Goal: Communication & Community: Participate in discussion

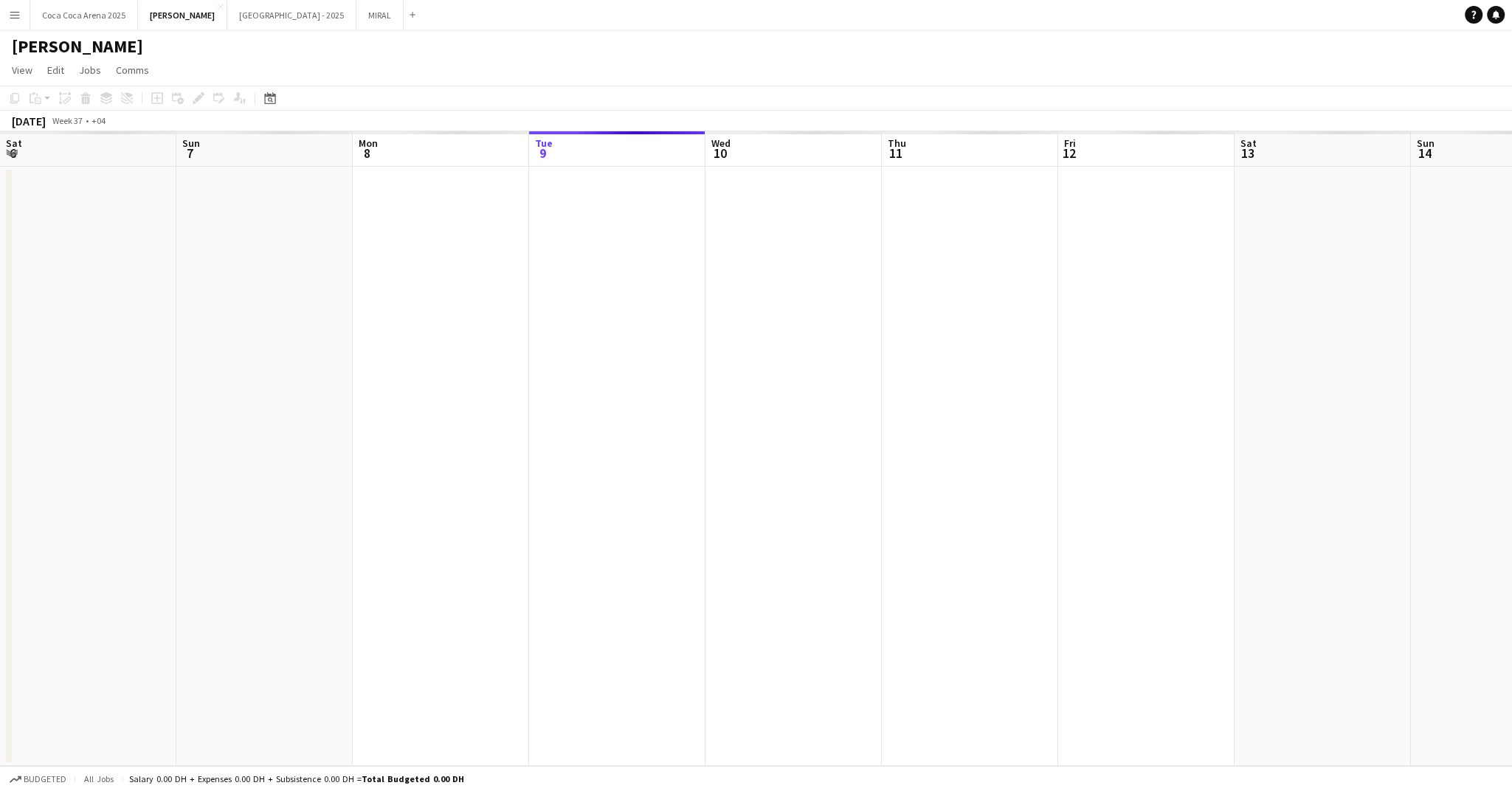
scroll to position [0, 353]
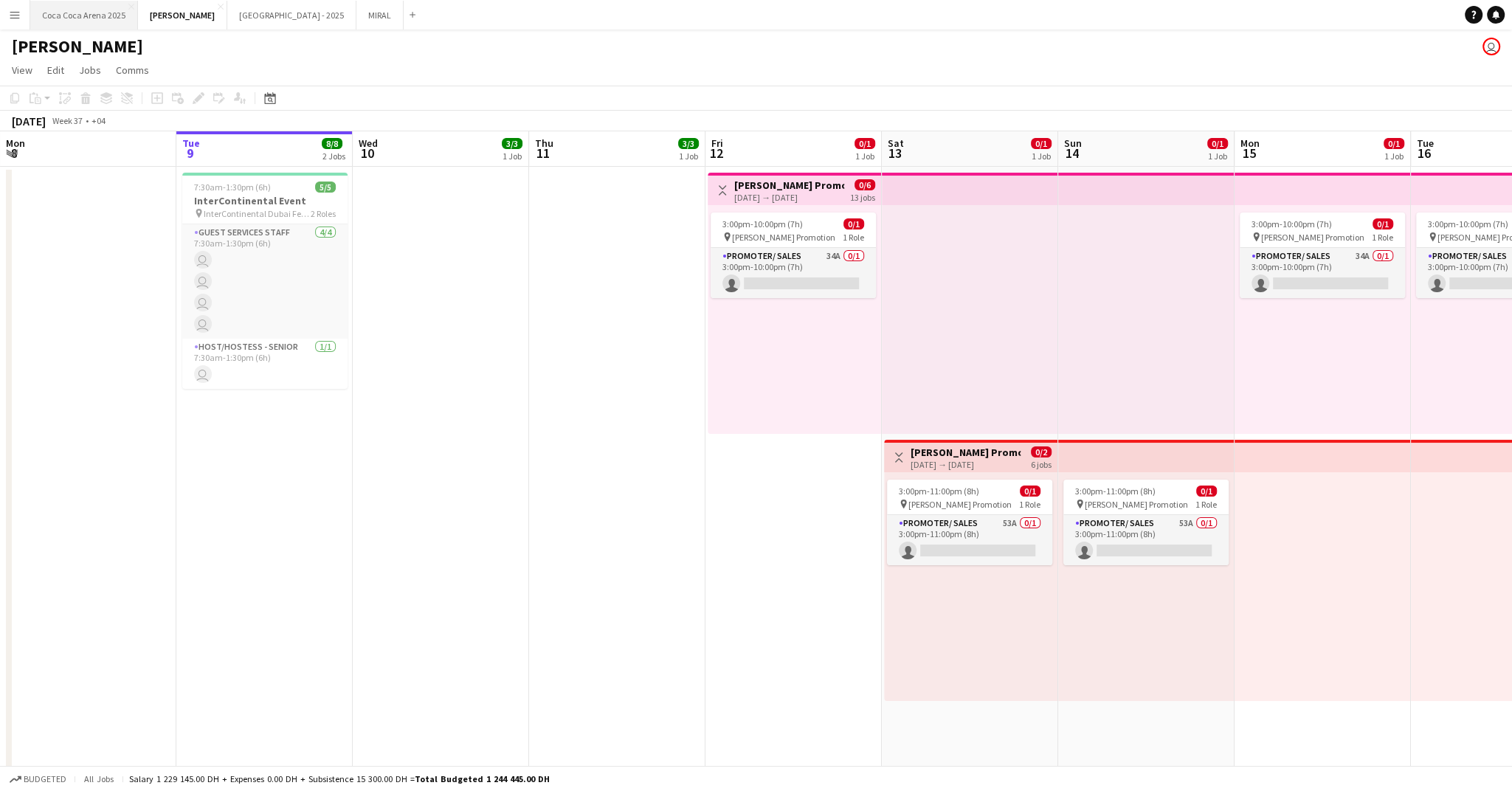
click at [89, 9] on button "Coca Coca Arena 2025 Close" at bounding box center [84, 15] width 108 height 29
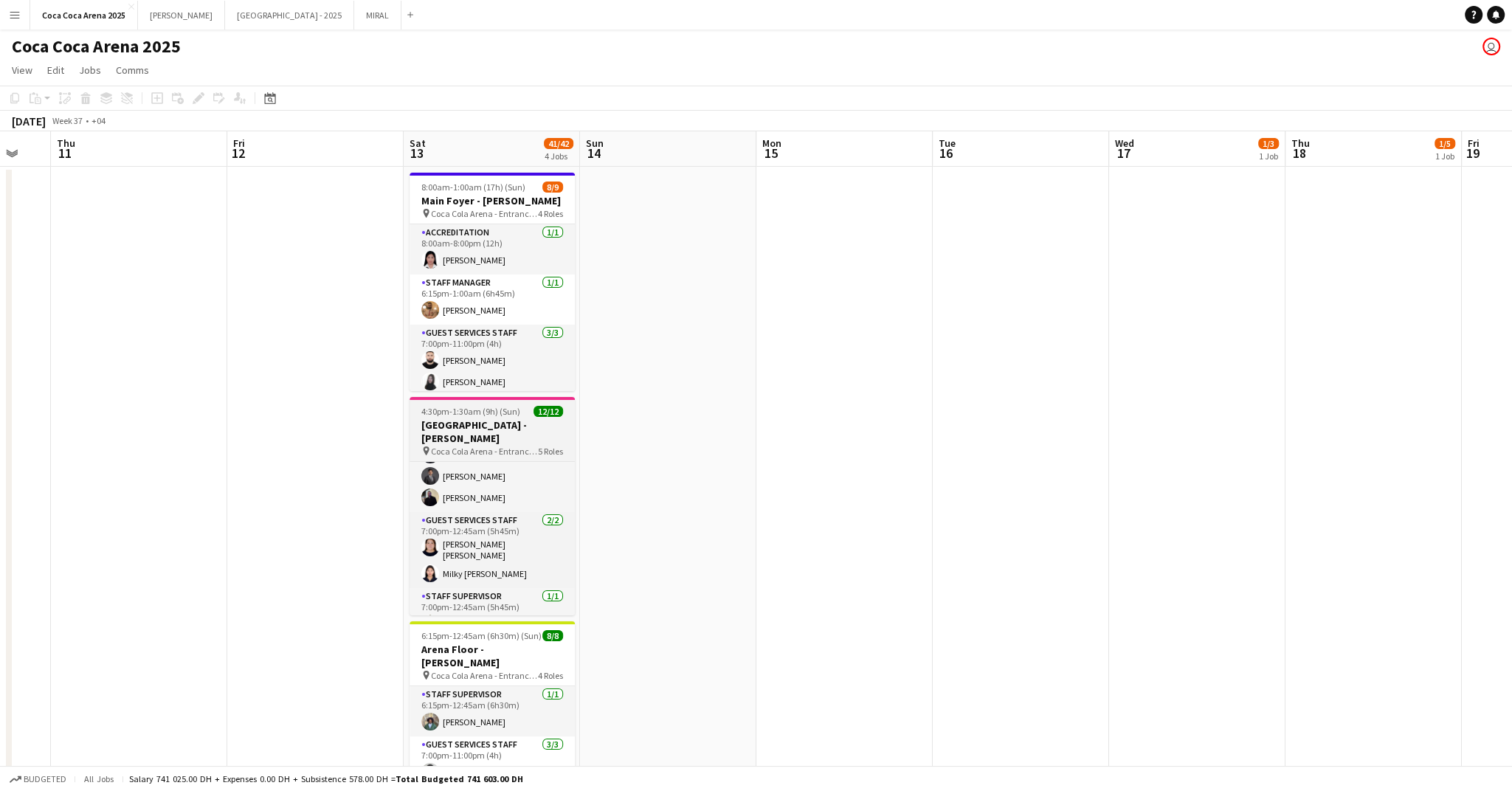
click at [460, 430] on h3 "[GEOGRAPHIC_DATA] - [PERSON_NAME]" at bounding box center [492, 431] width 165 height 27
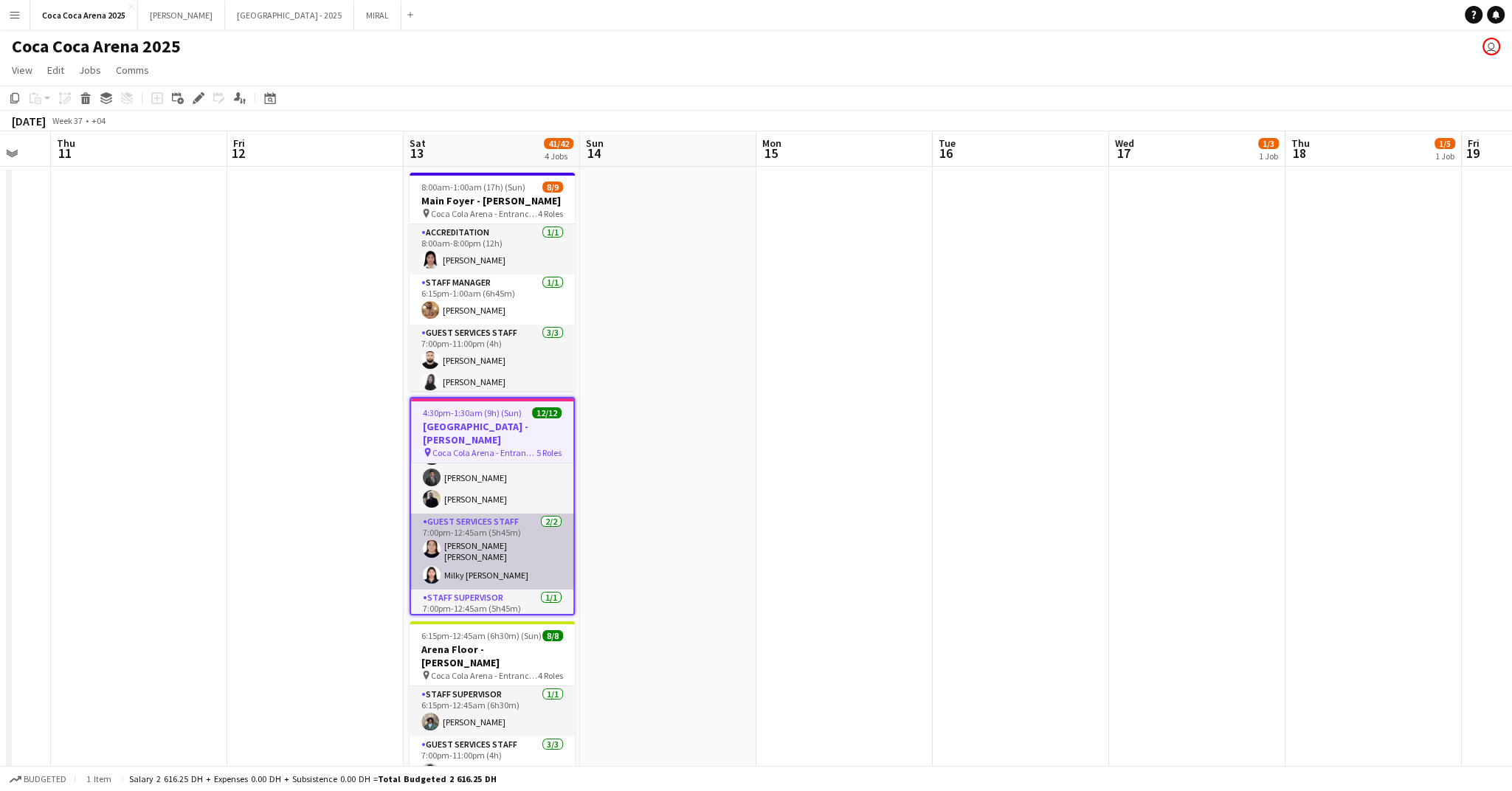
click at [450, 527] on app-card-role "Guest Services Staff 2/2 7:00pm-12:45am (5h45m) Robie ann David Milky Sheen Mal…" at bounding box center [492, 552] width 162 height 76
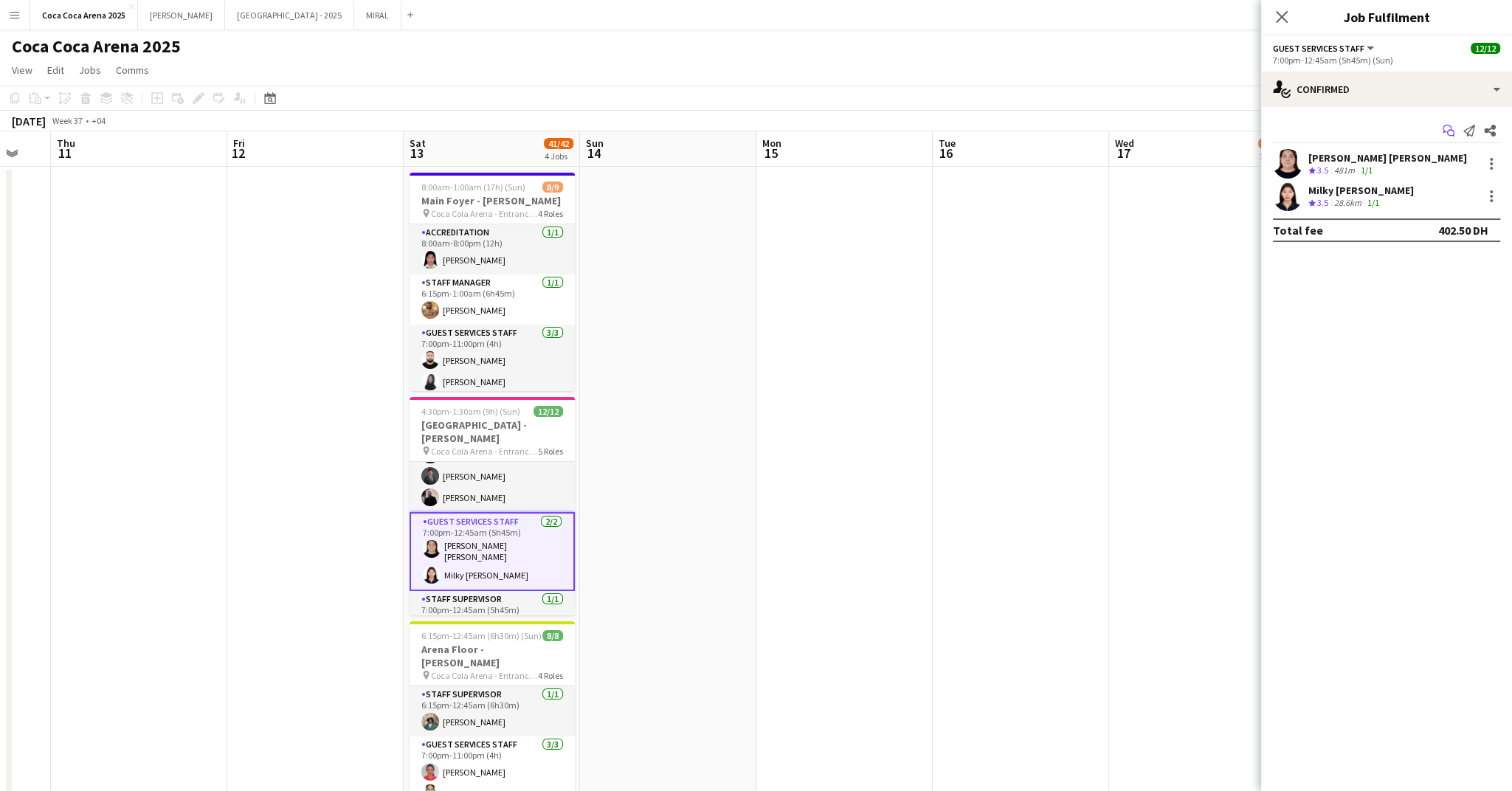
click at [1447, 133] on icon "Start chat" at bounding box center [1449, 130] width 12 height 12
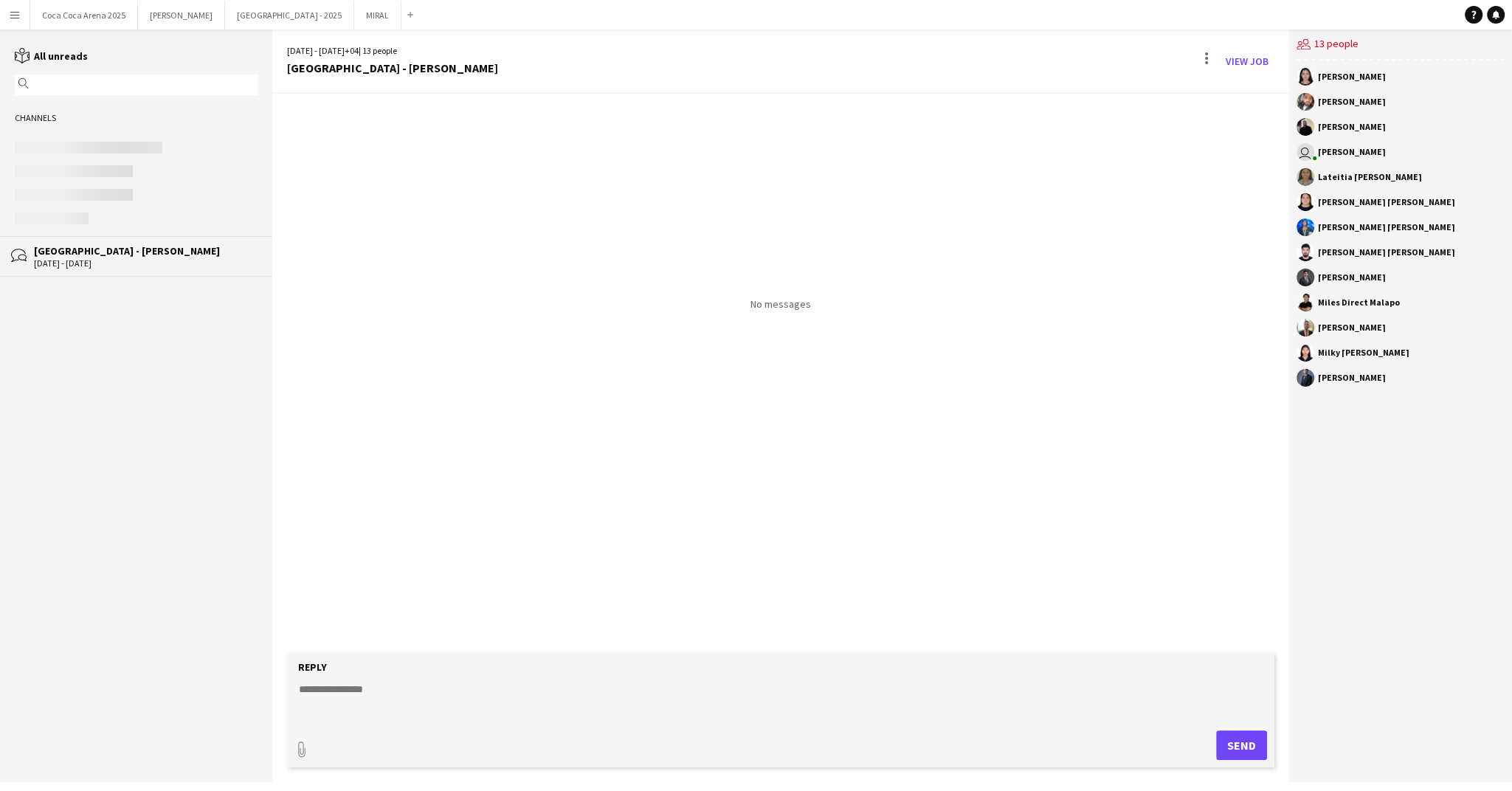
click at [114, 260] on div "[DATE] - [DATE]" at bounding box center [145, 263] width 223 height 10
click at [512, 667] on div "Reply" at bounding box center [780, 667] width 972 height 14
click at [445, 683] on textarea at bounding box center [783, 701] width 972 height 39
click at [394, 697] on textarea at bounding box center [783, 701] width 972 height 39
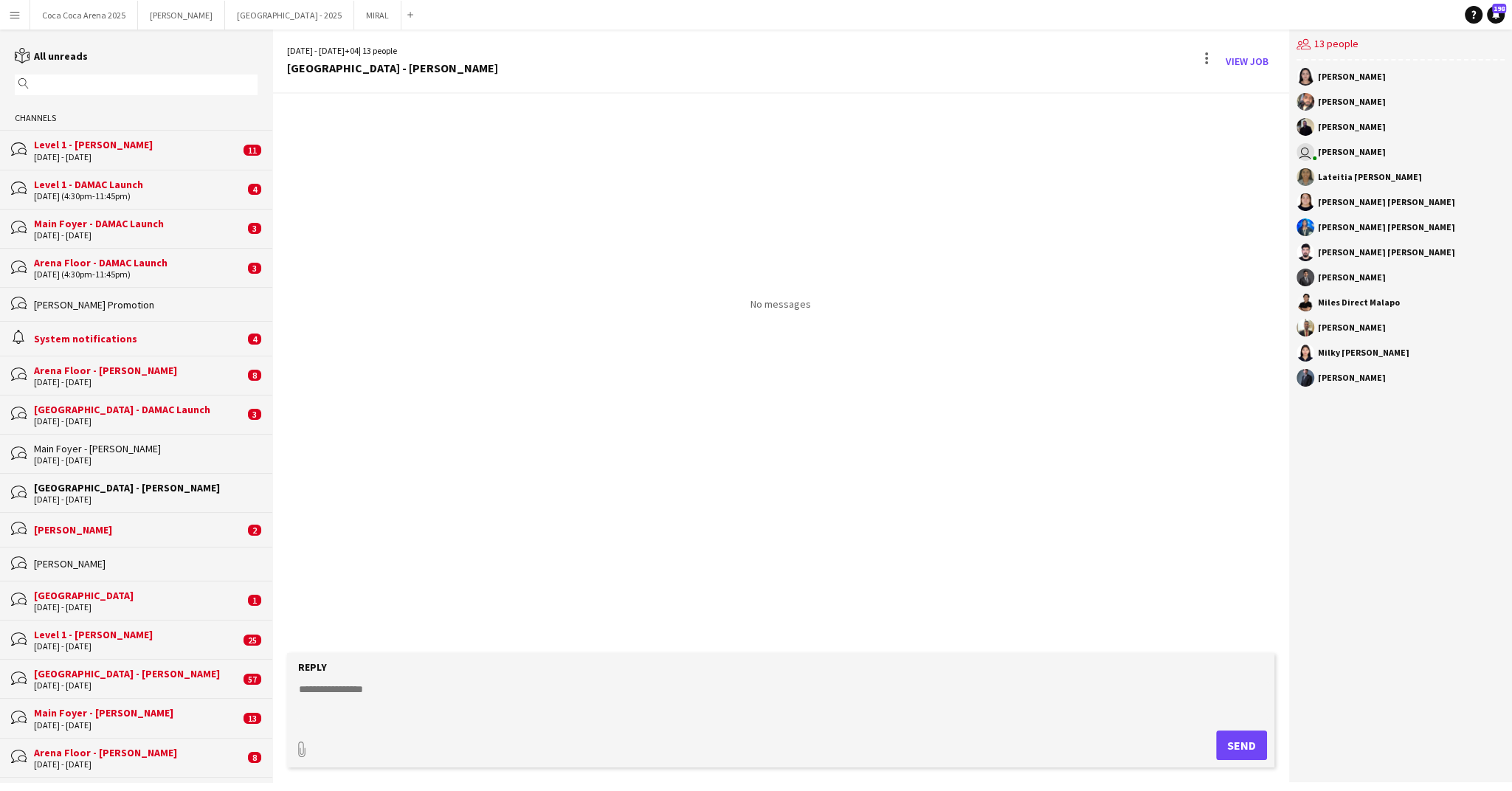
click at [124, 146] on div "Level 1 - Sunidhi" at bounding box center [137, 145] width 206 height 14
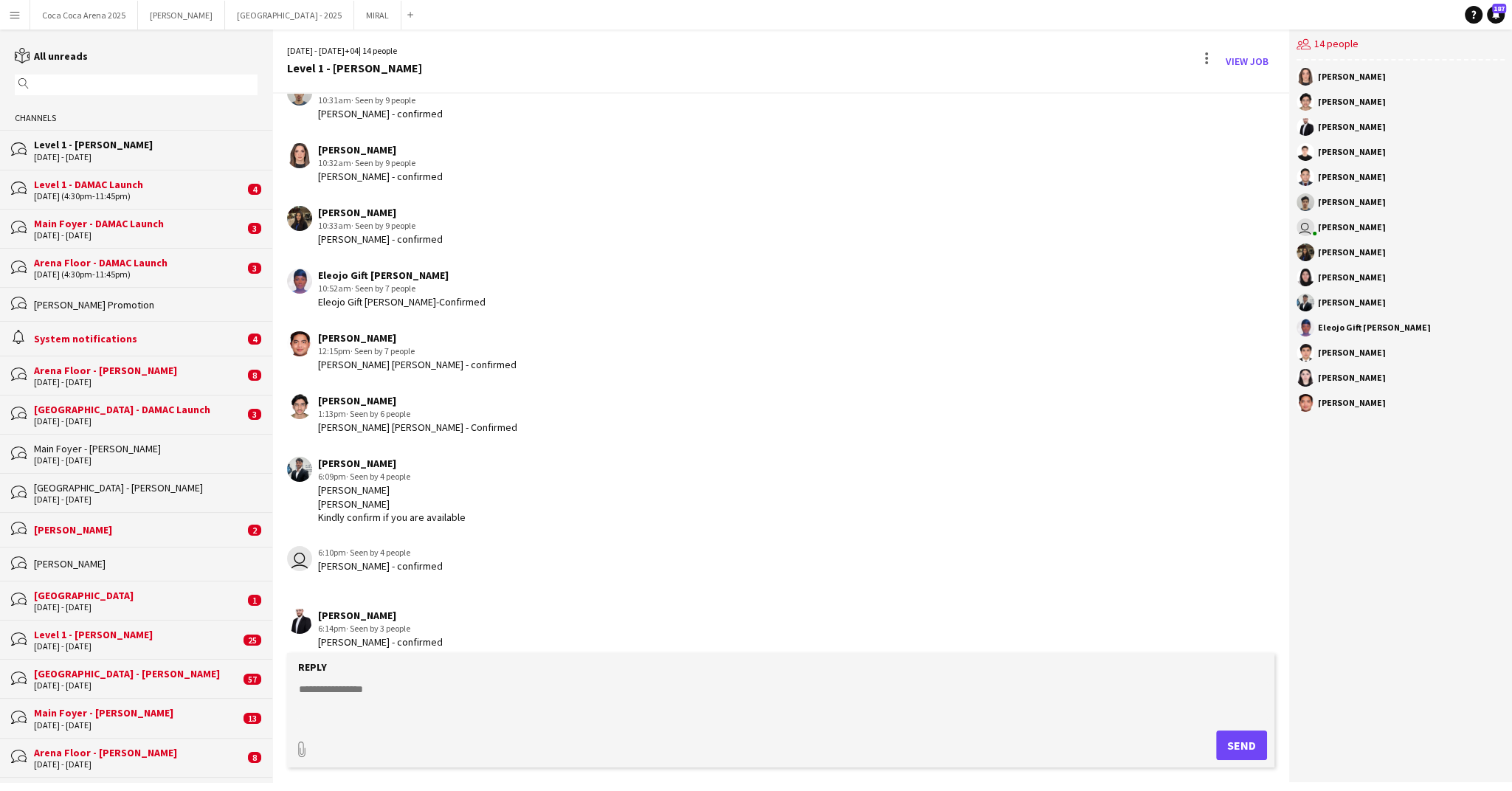
scroll to position [518, 0]
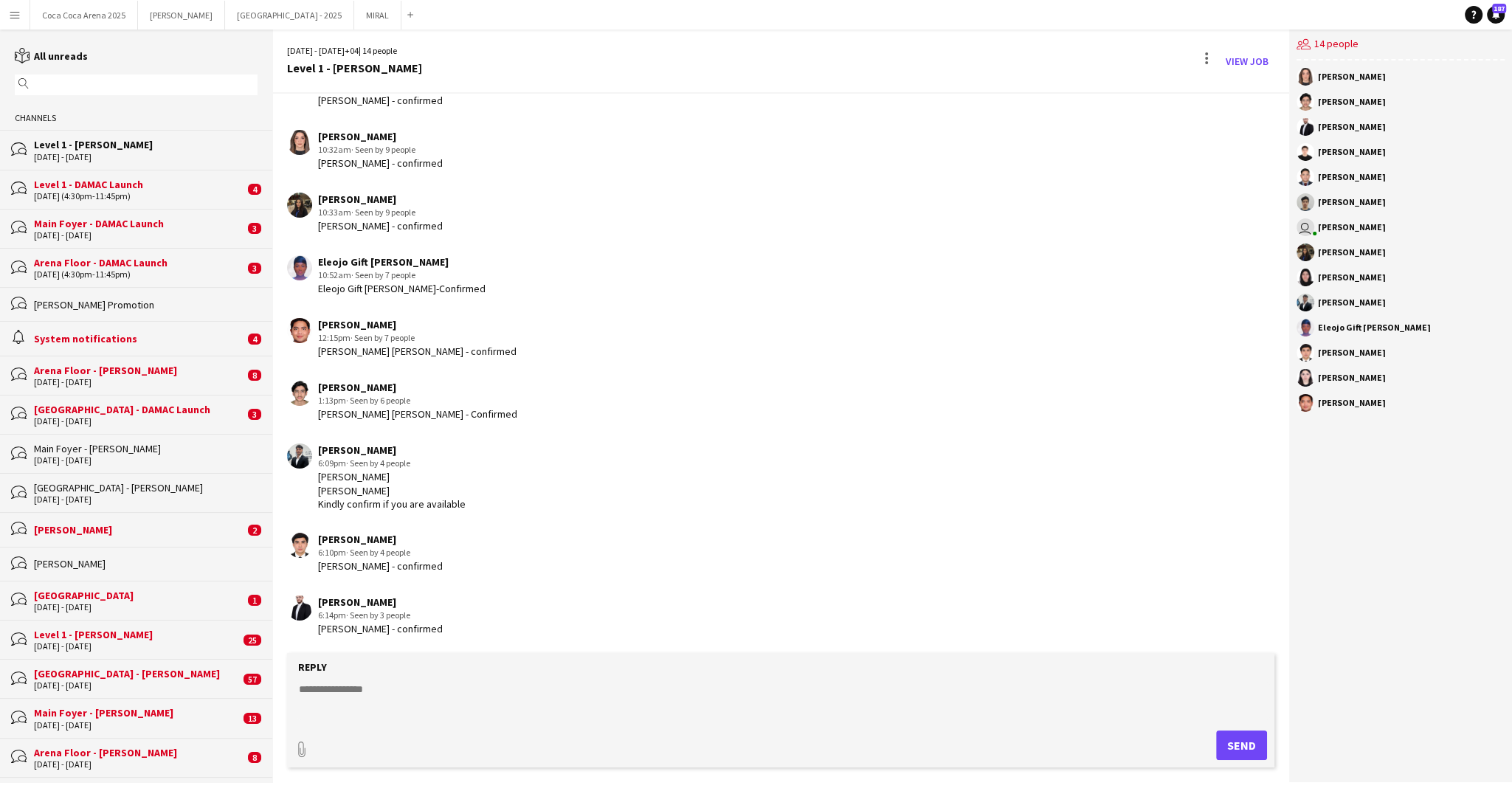
click at [93, 188] on div "Level 1 - DAMAC Launch" at bounding box center [139, 184] width 210 height 14
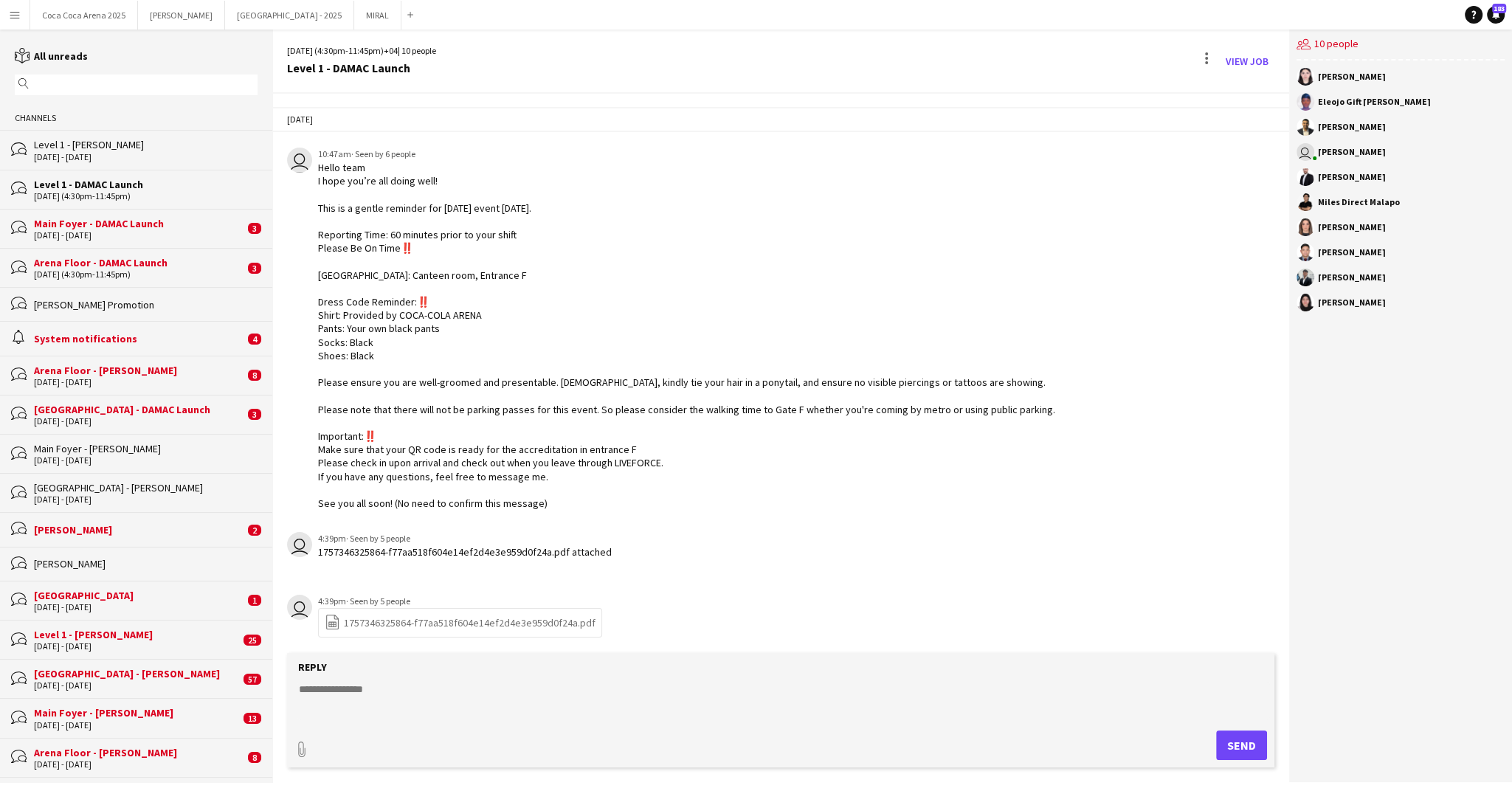
scroll to position [1054, 0]
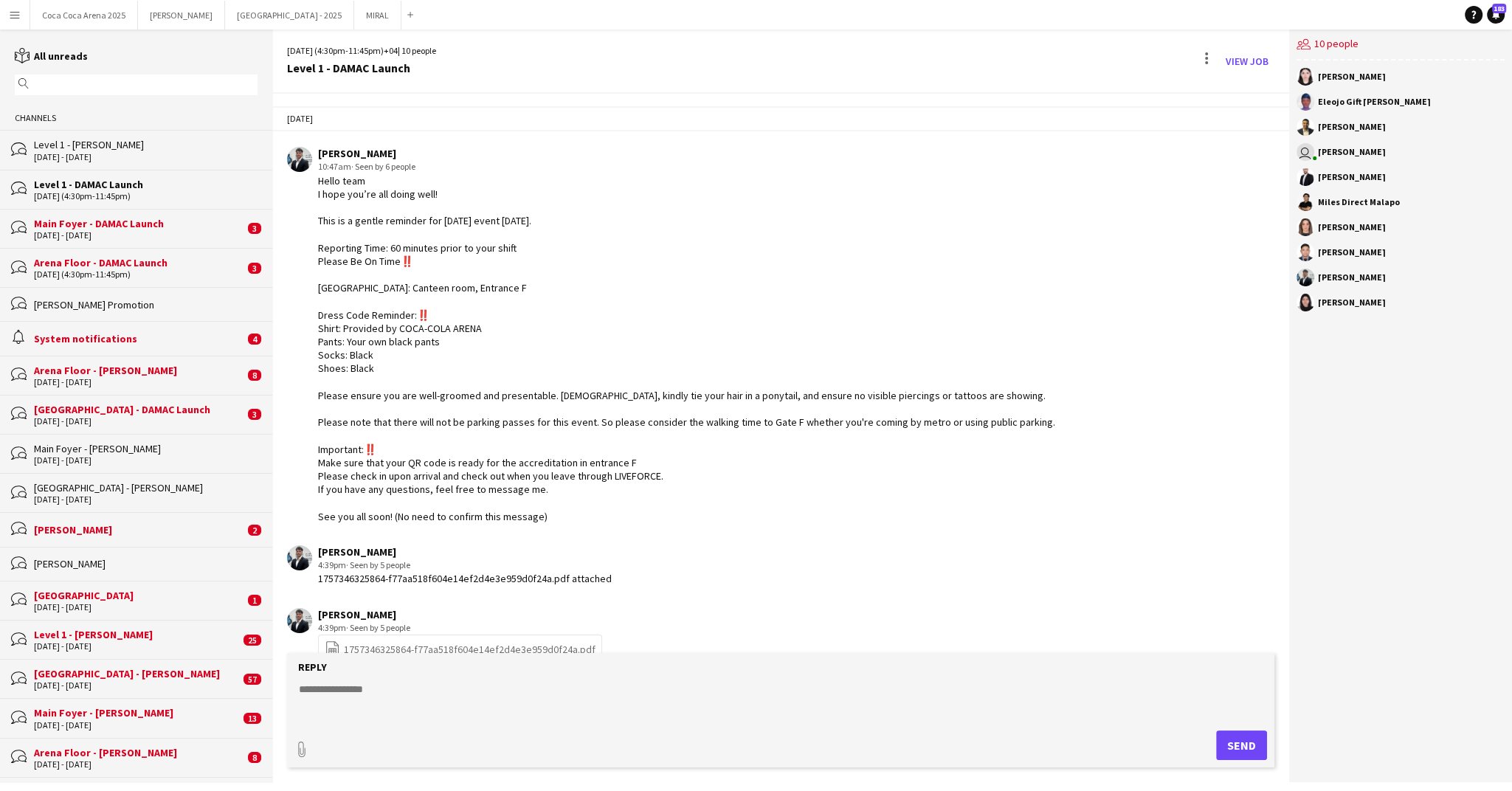
click at [96, 152] on div "[DATE] - [DATE]" at bounding box center [145, 157] width 223 height 10
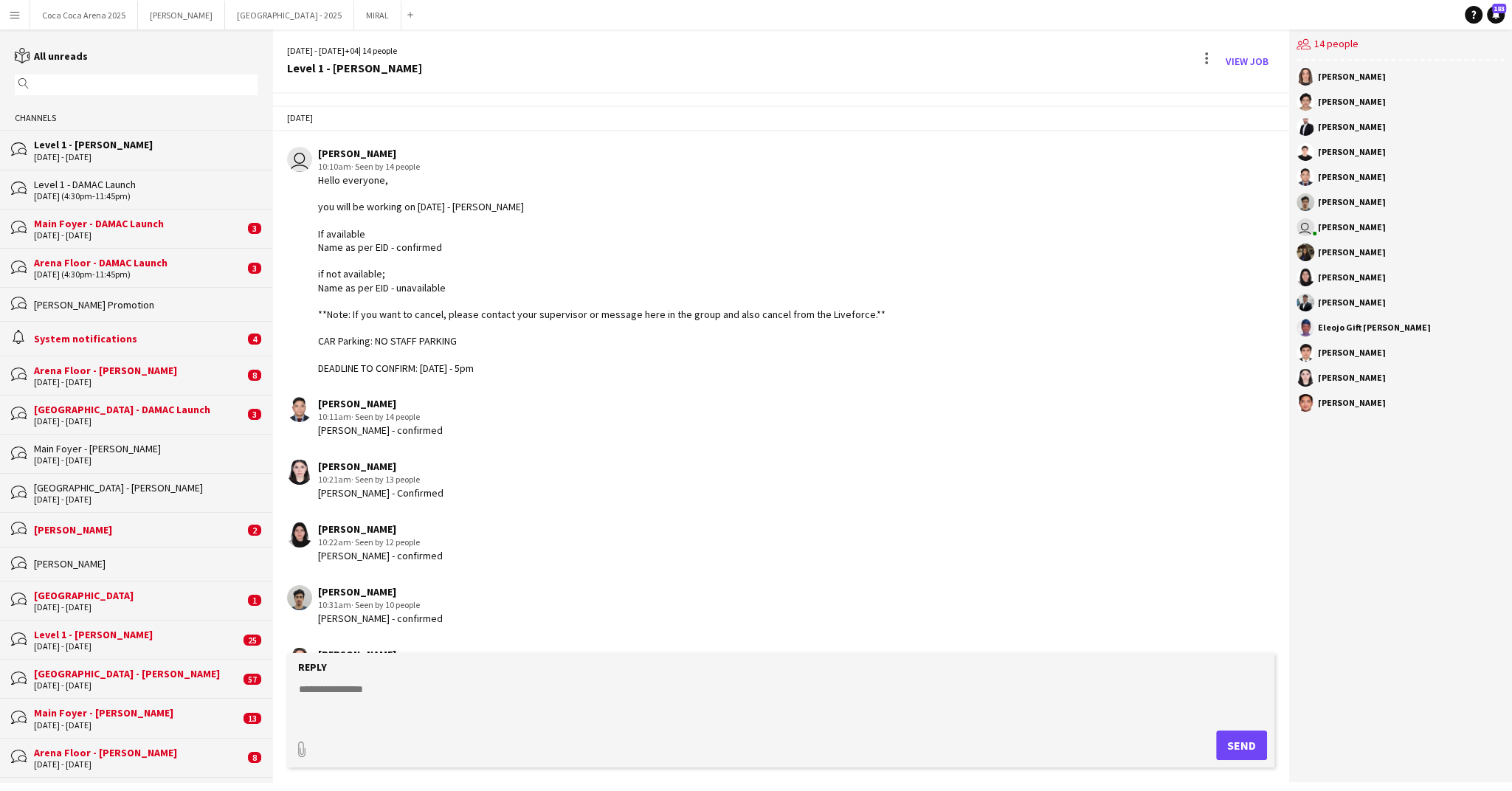
drag, startPoint x: 533, startPoint y: 360, endPoint x: 318, endPoint y: 181, distance: 279.8
click at [318, 181] on div "Hello everyone, you will be working on September 13 - Sunidhi If available Name…" at bounding box center [601, 274] width 568 height 202
copy div "Hello everyone, you will be working on September 13 - Sunidhi If available Name…"
click at [88, 407] on div "Arena Plaza - DAMAC Launch" at bounding box center [139, 410] width 210 height 14
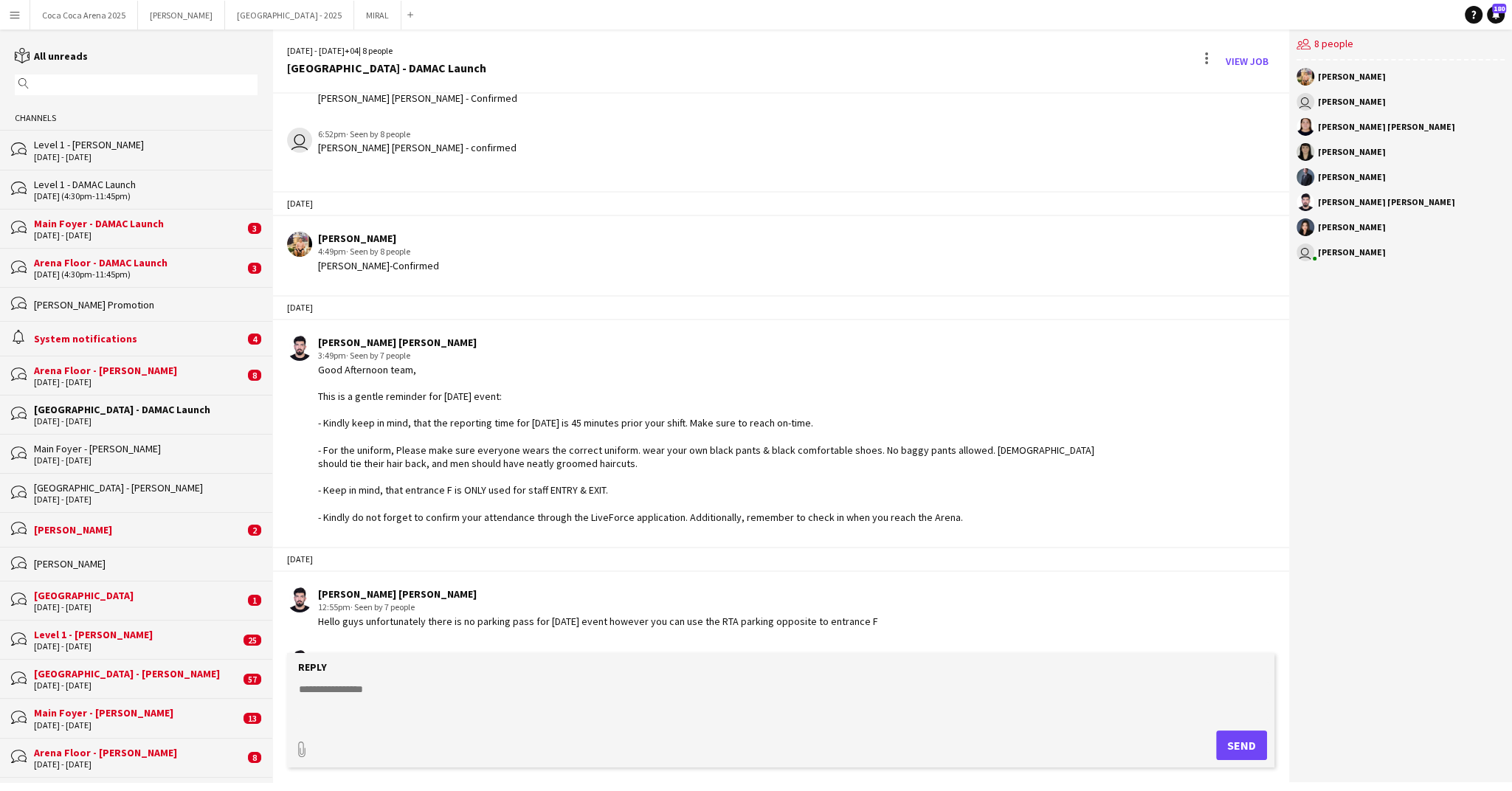
scroll to position [601, 0]
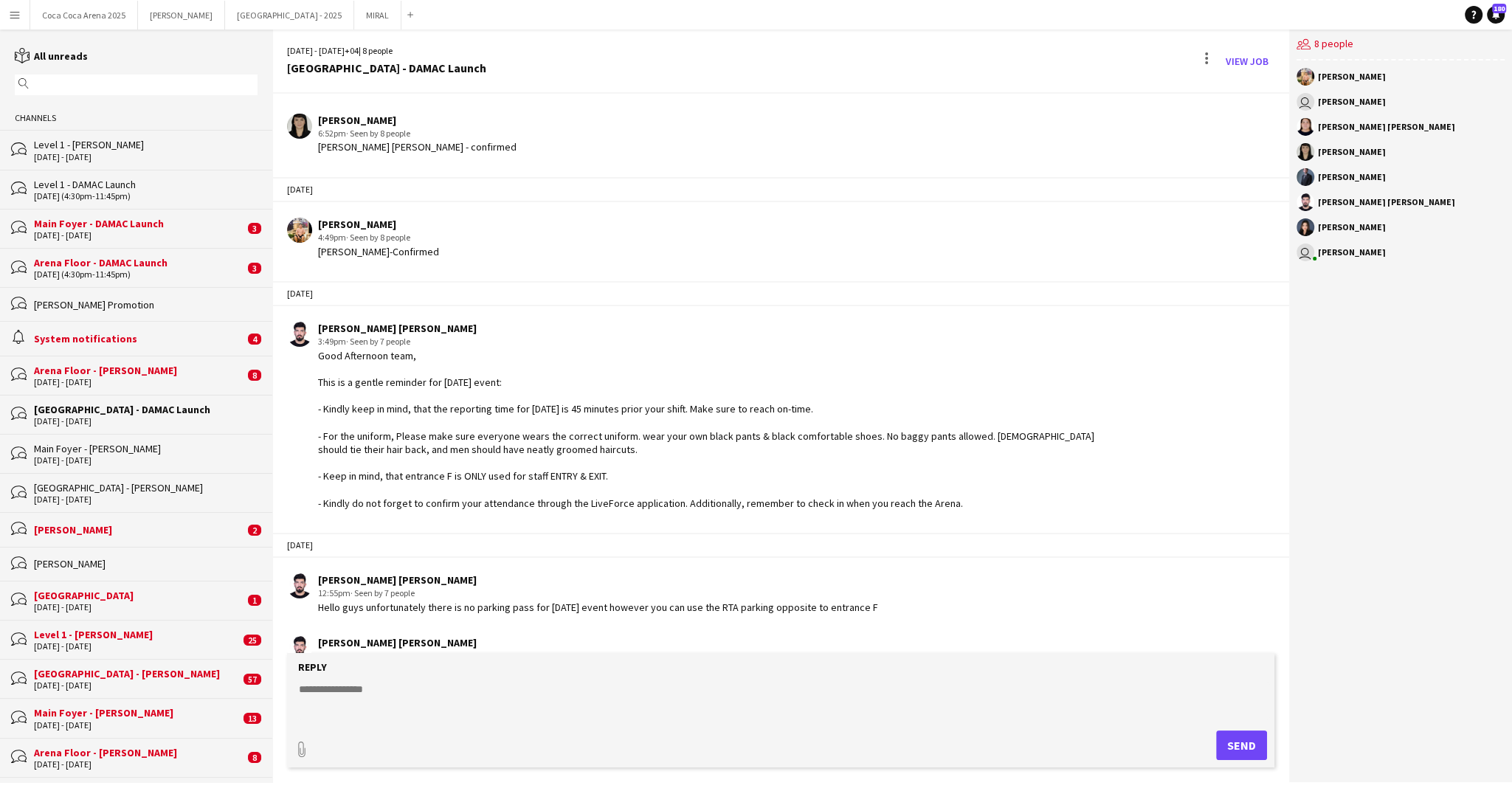
click at [79, 339] on div "System notifications" at bounding box center [139, 339] width 210 height 14
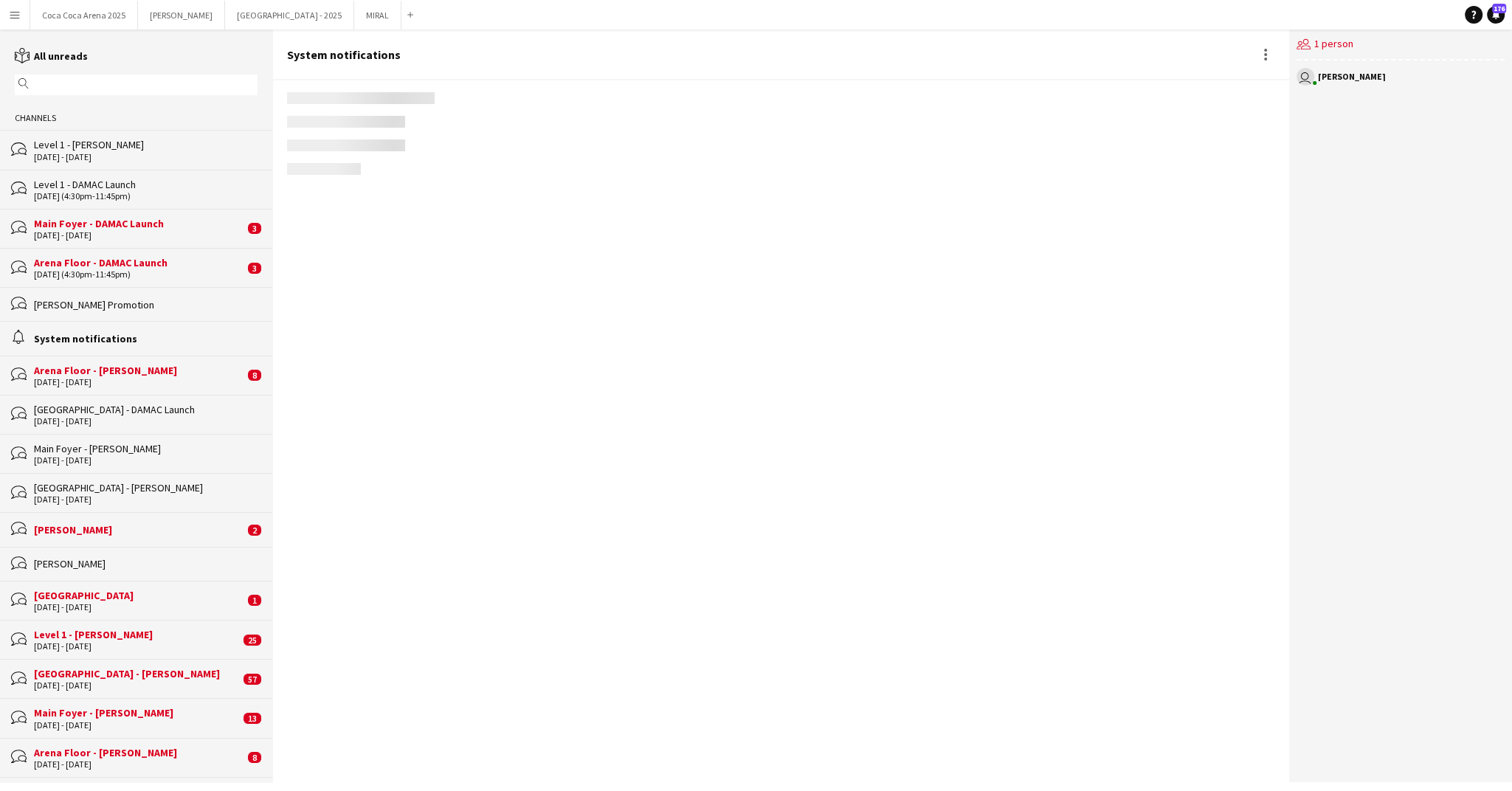
click at [100, 479] on div "bubbles Arena Plaza - Sunidhi 13 - 14 Sep 2025" at bounding box center [136, 492] width 272 height 39
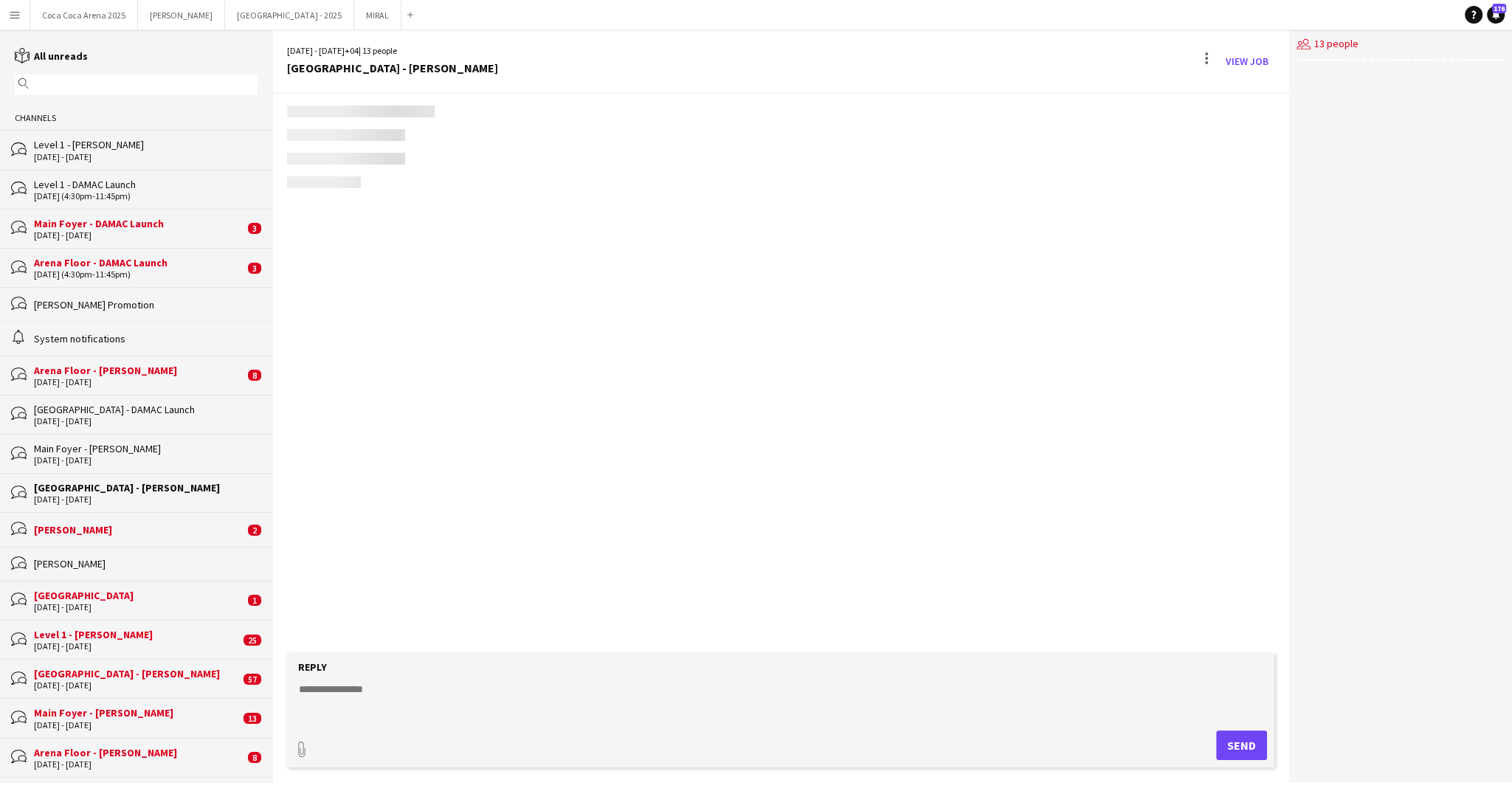
click at [424, 701] on textarea at bounding box center [783, 701] width 972 height 39
paste textarea "**********"
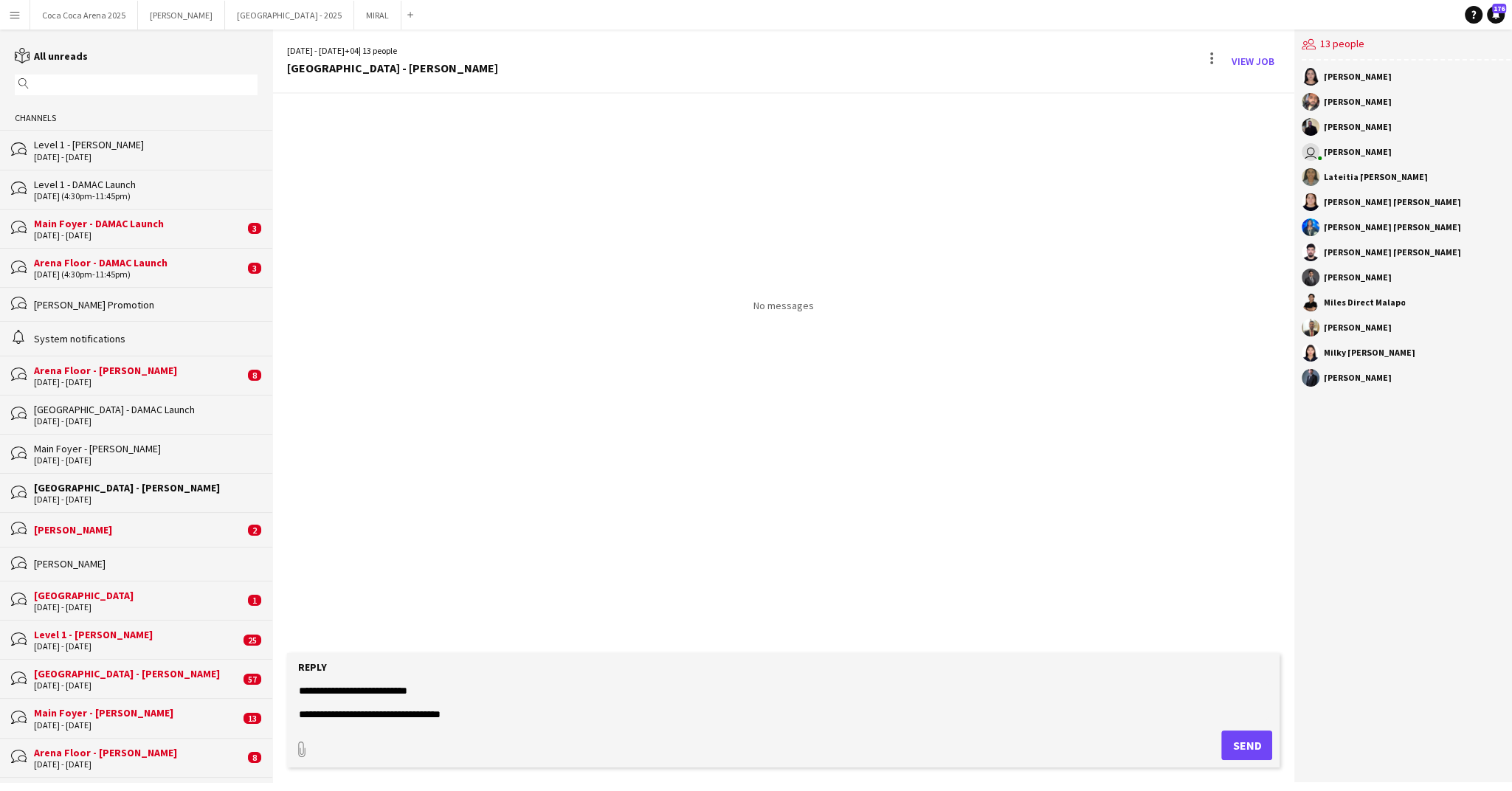
type textarea "**********"
click at [1237, 742] on button "Send" at bounding box center [1246, 745] width 51 height 30
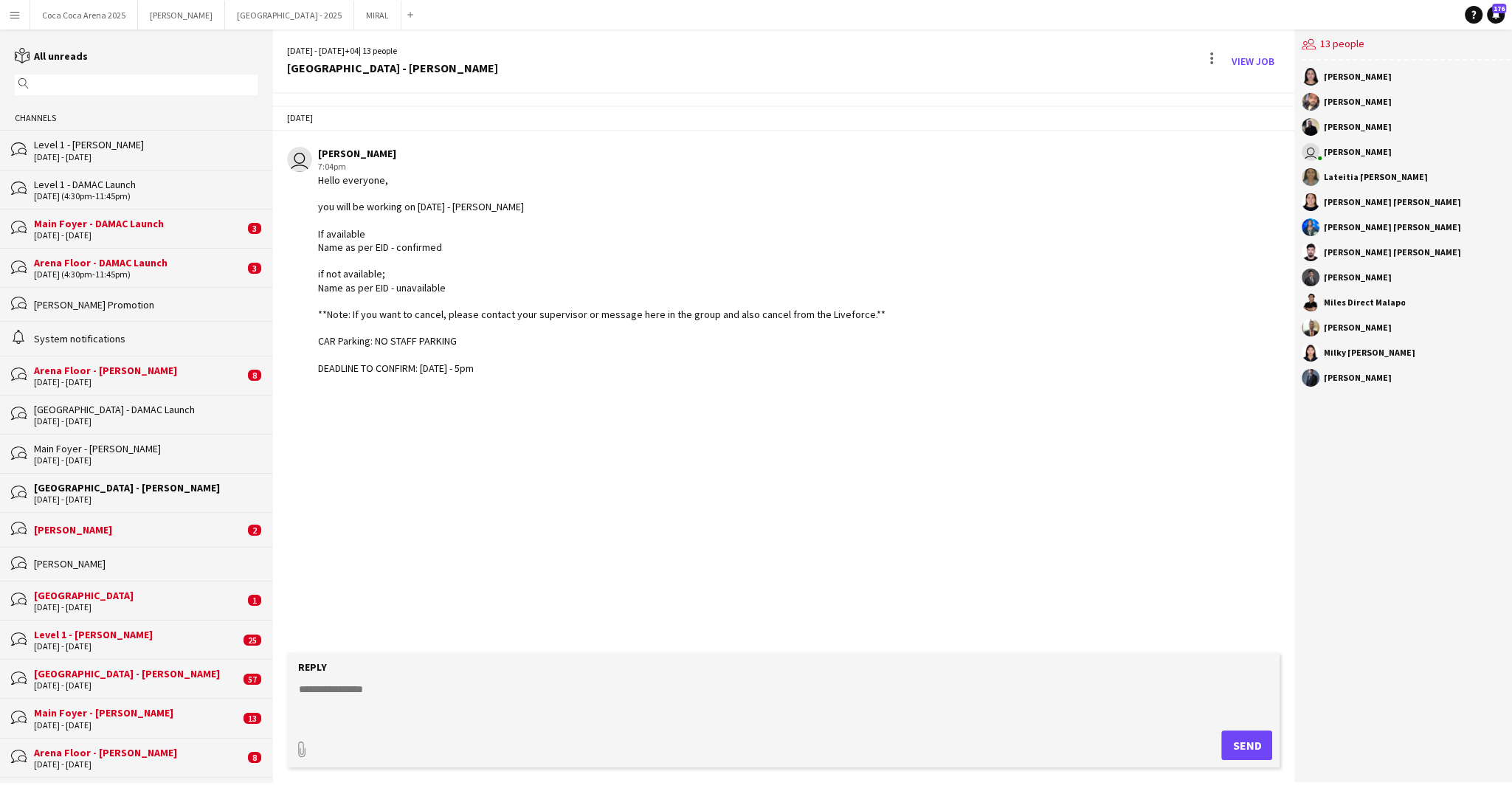
click at [107, 340] on div "System notifications" at bounding box center [145, 339] width 223 height 14
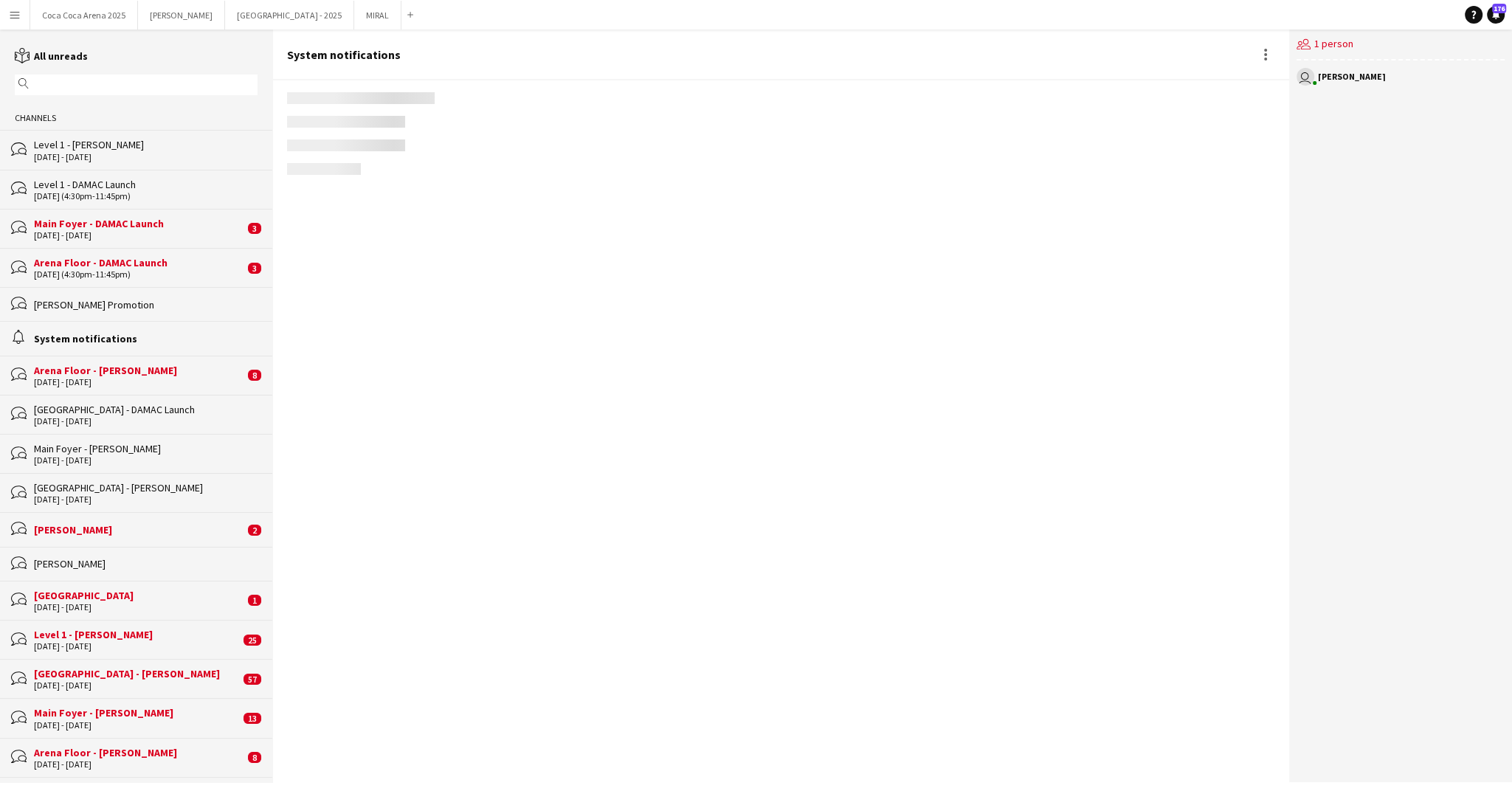
scroll to position [1710, 0]
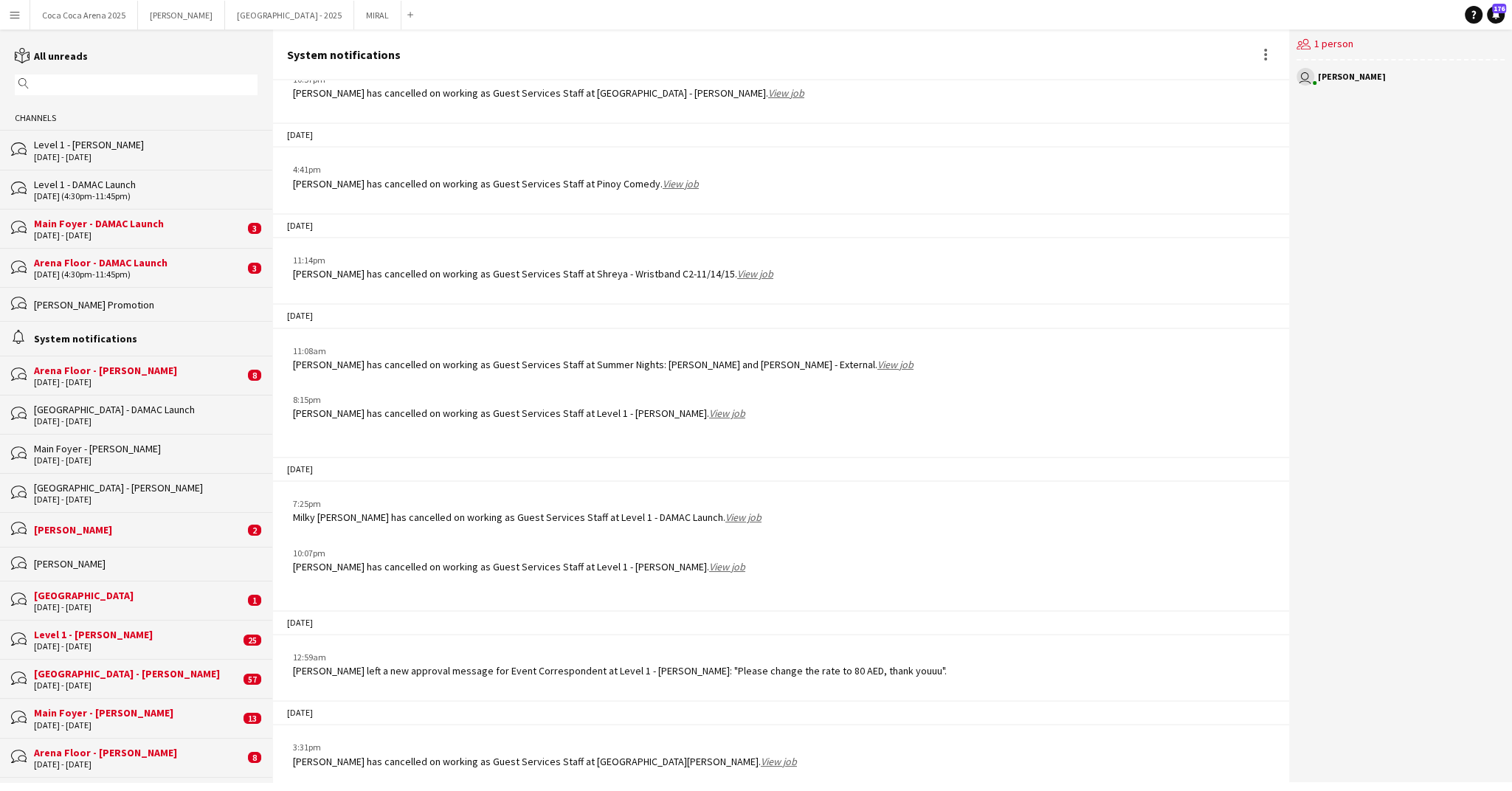
click at [76, 235] on div "9 - 10 Sep 2025" at bounding box center [139, 235] width 210 height 10
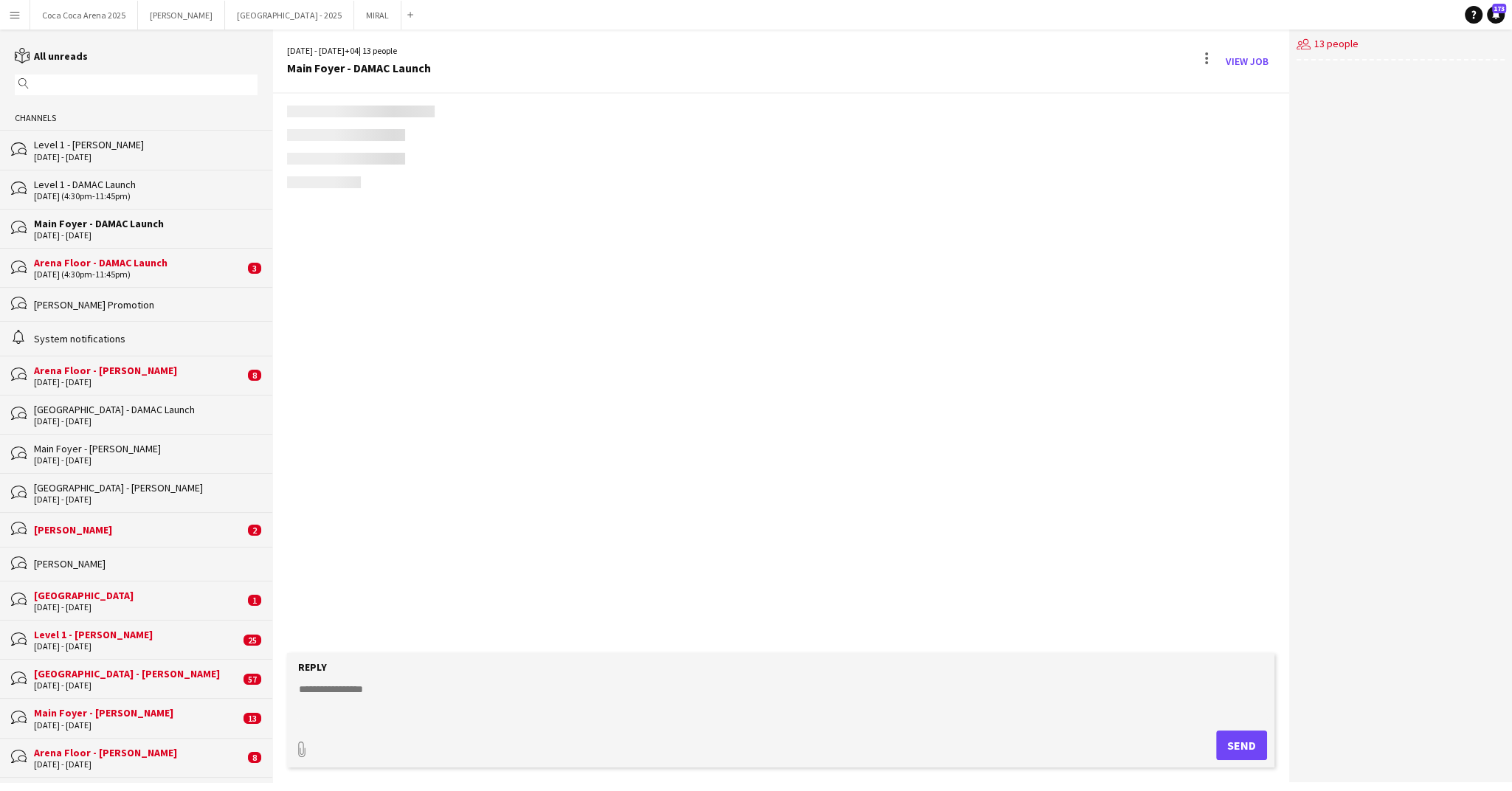
click at [82, 282] on div "bubbles Arena Floor - DAMAC Launch 09-09-2025 (4:30pm-11:45pm) 3" at bounding box center [136, 267] width 272 height 39
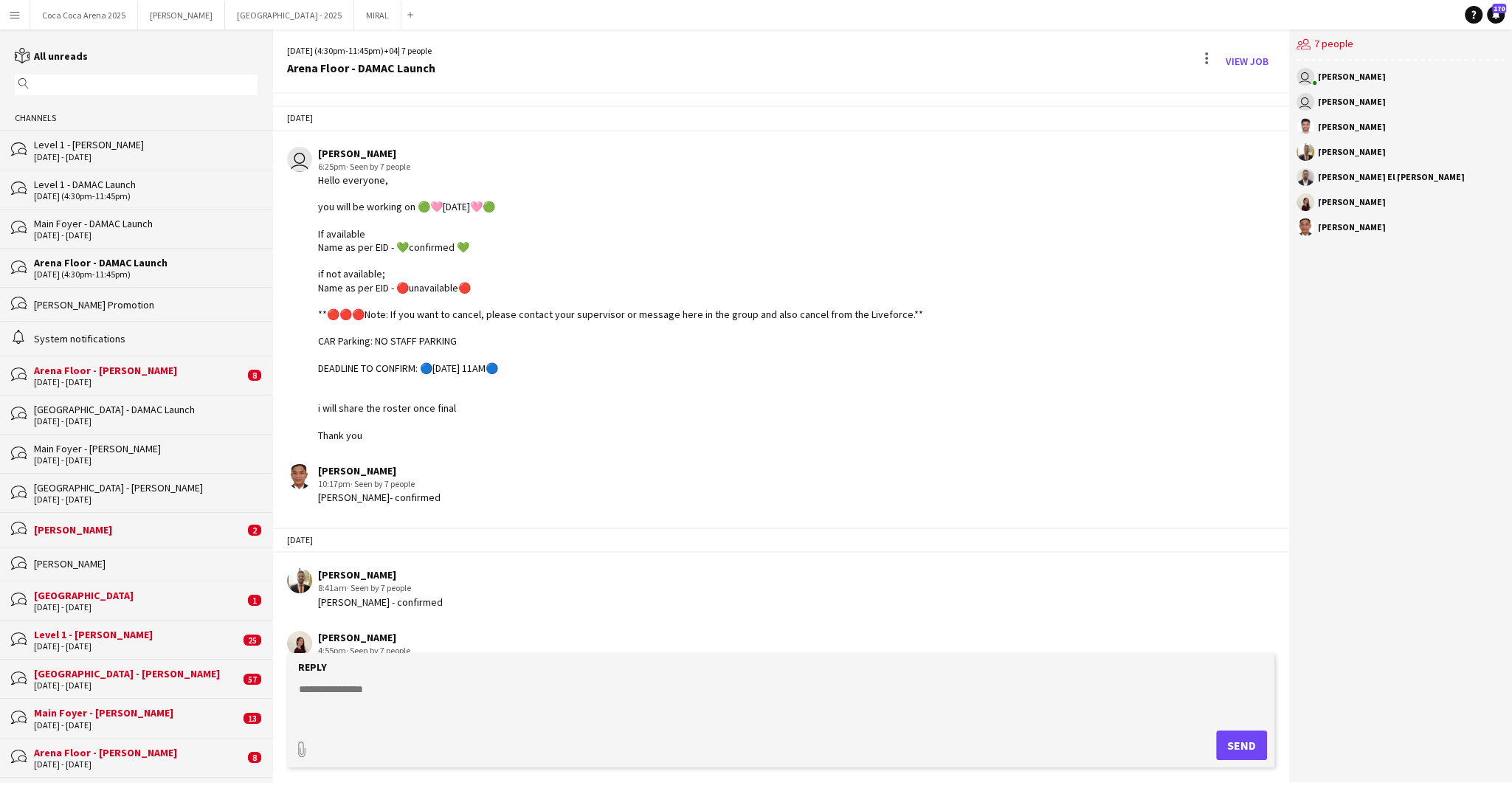
scroll to position [625, 0]
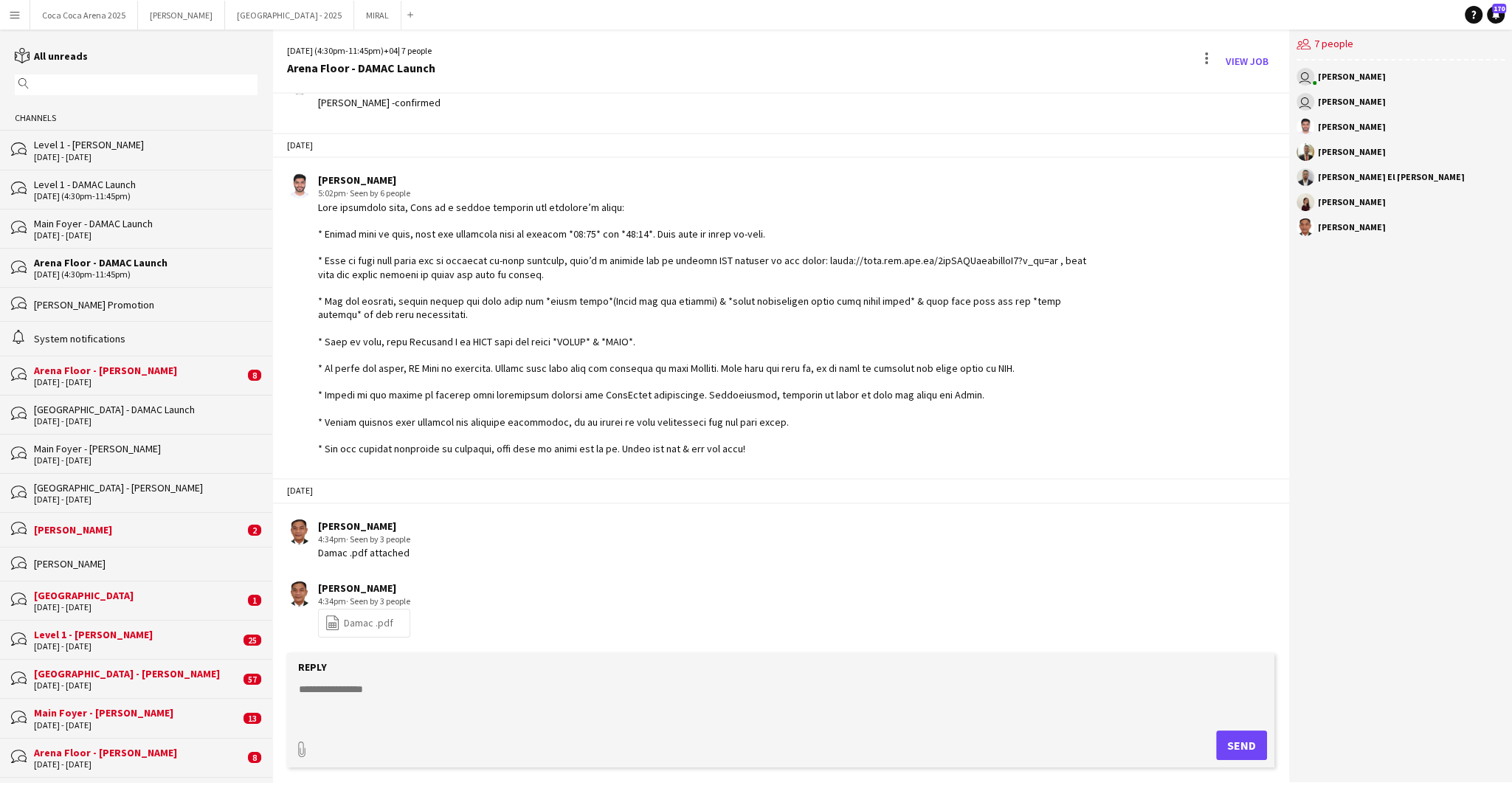
click at [88, 209] on div "bubbles Main Foyer - DAMAC Launch 9 - 10 Sep 2025" at bounding box center [136, 228] width 272 height 39
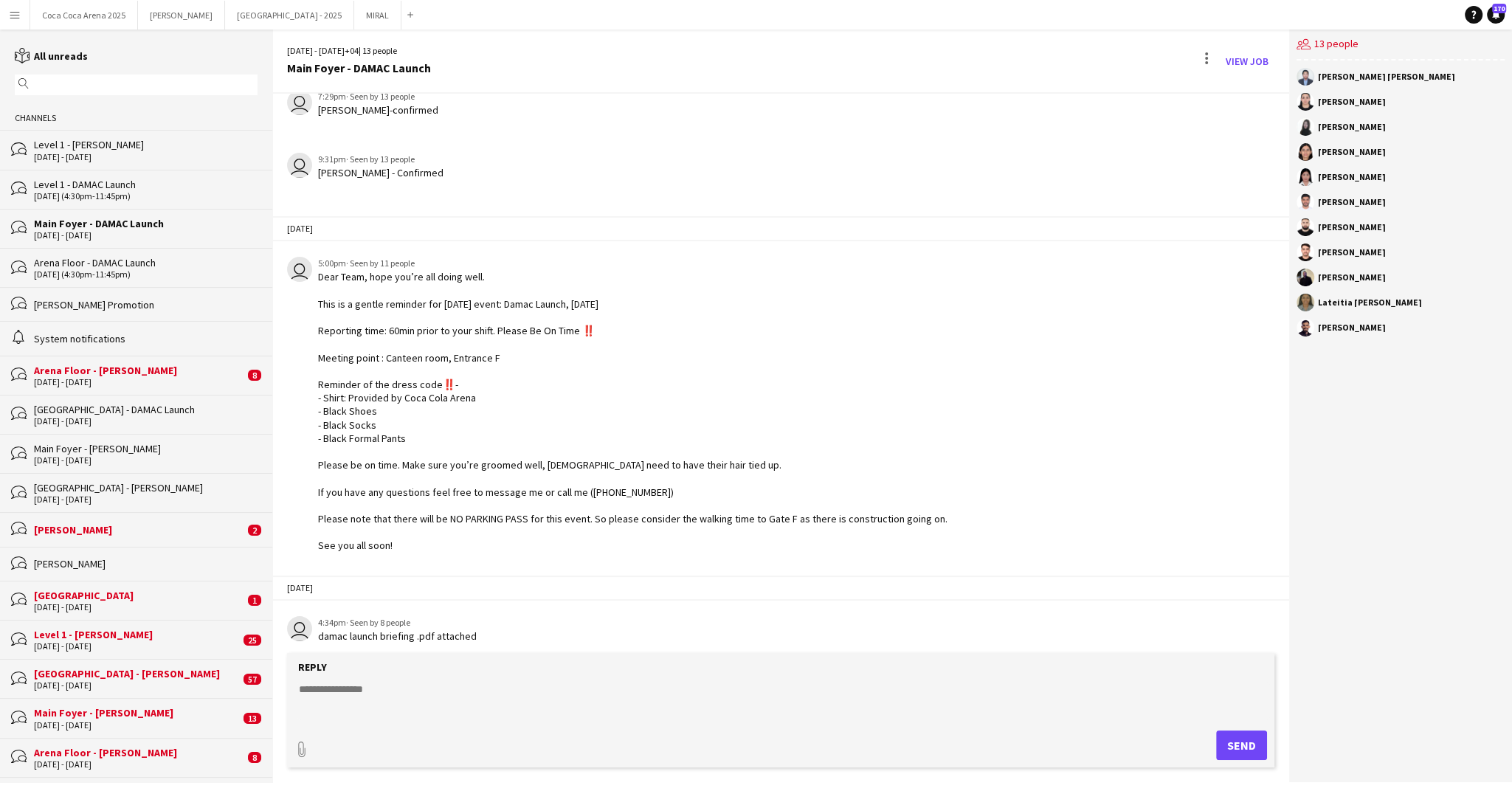
click at [80, 364] on div "Arena Floor - Sunidhi" at bounding box center [139, 370] width 210 height 14
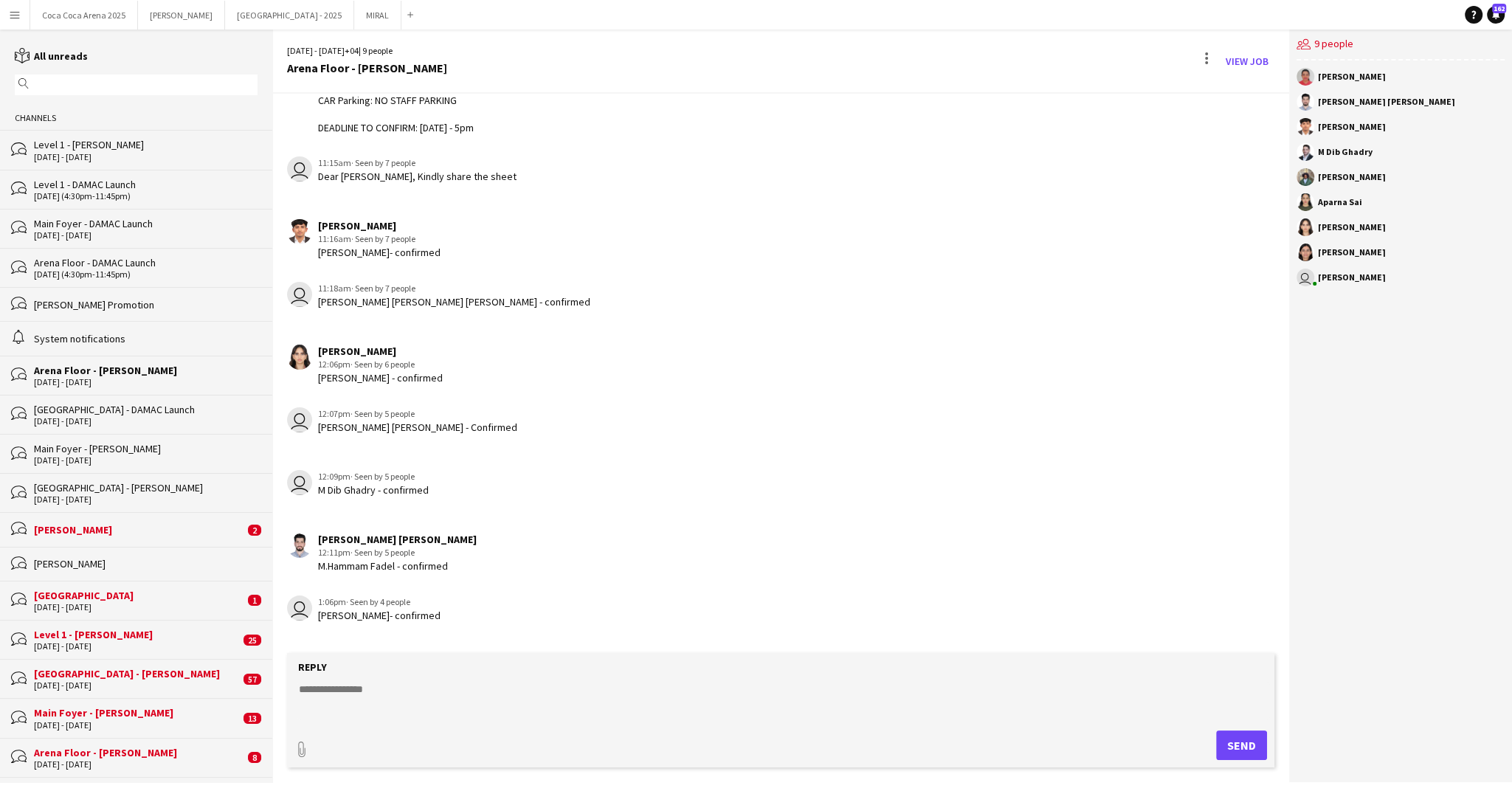
scroll to position [241, 0]
click at [79, 457] on div "[DATE] - [DATE]" at bounding box center [145, 460] width 223 height 10
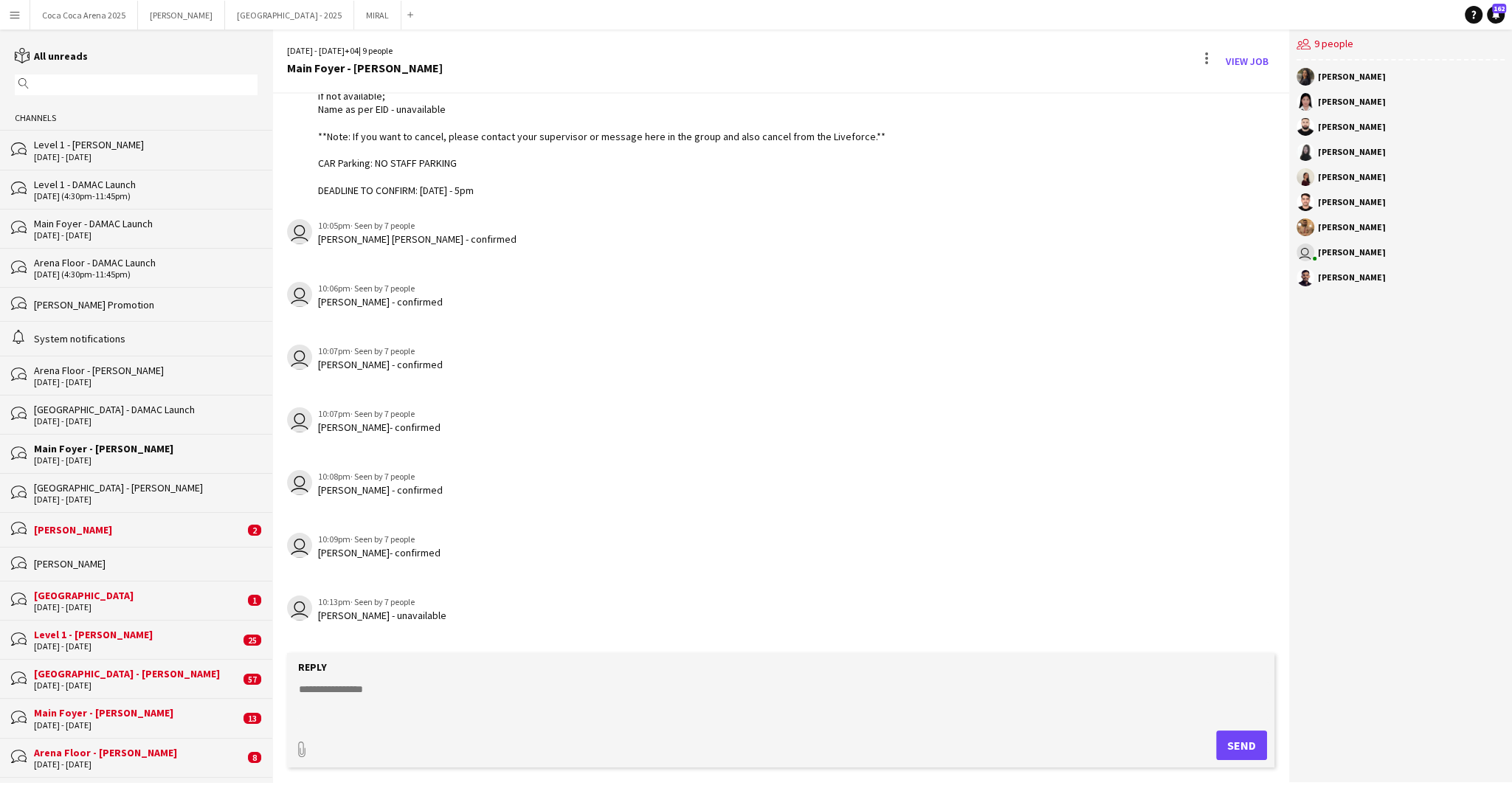
scroll to position [177, 0]
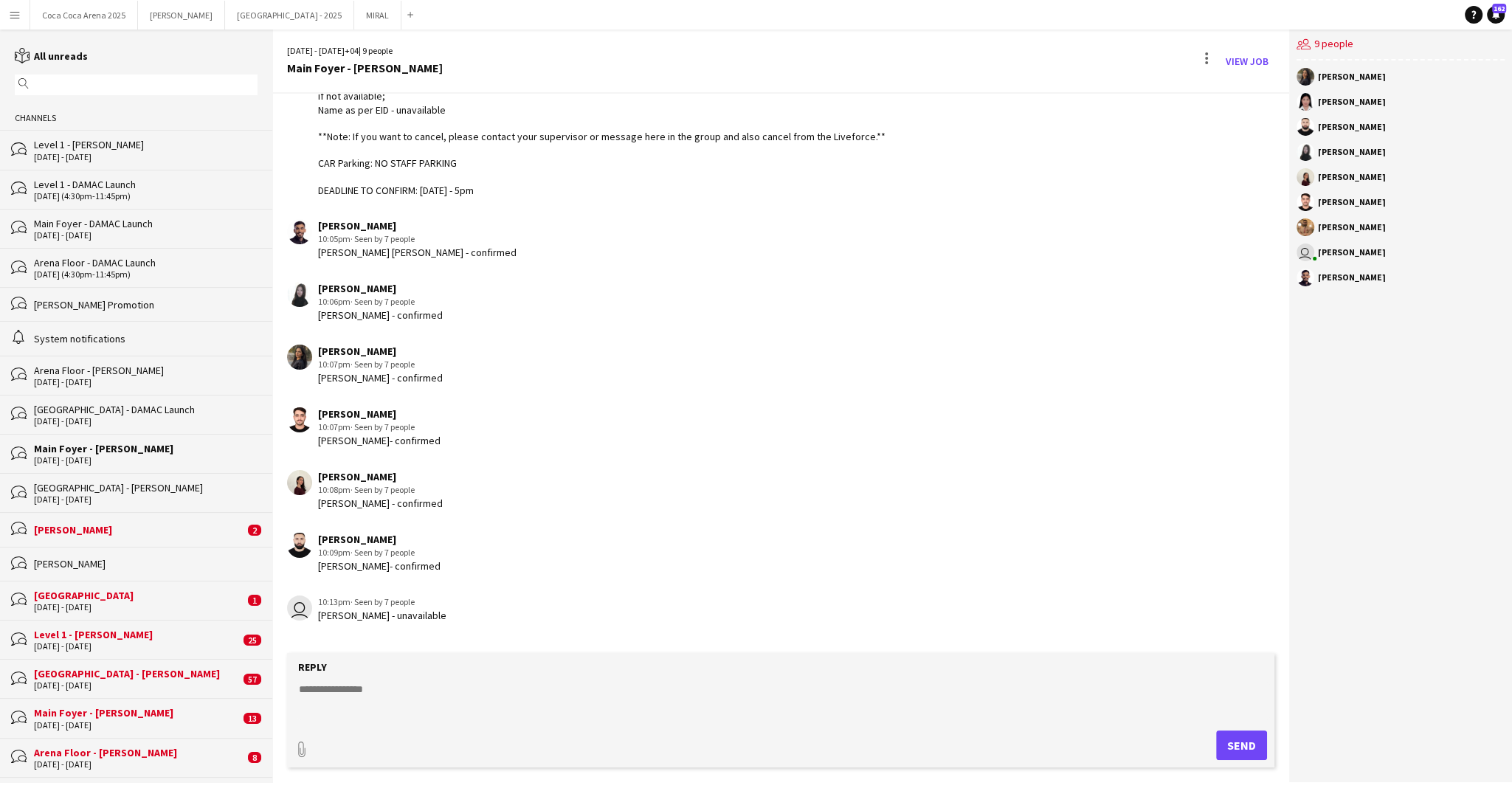
click at [57, 499] on div "[DATE] - [DATE]" at bounding box center [145, 499] width 223 height 10
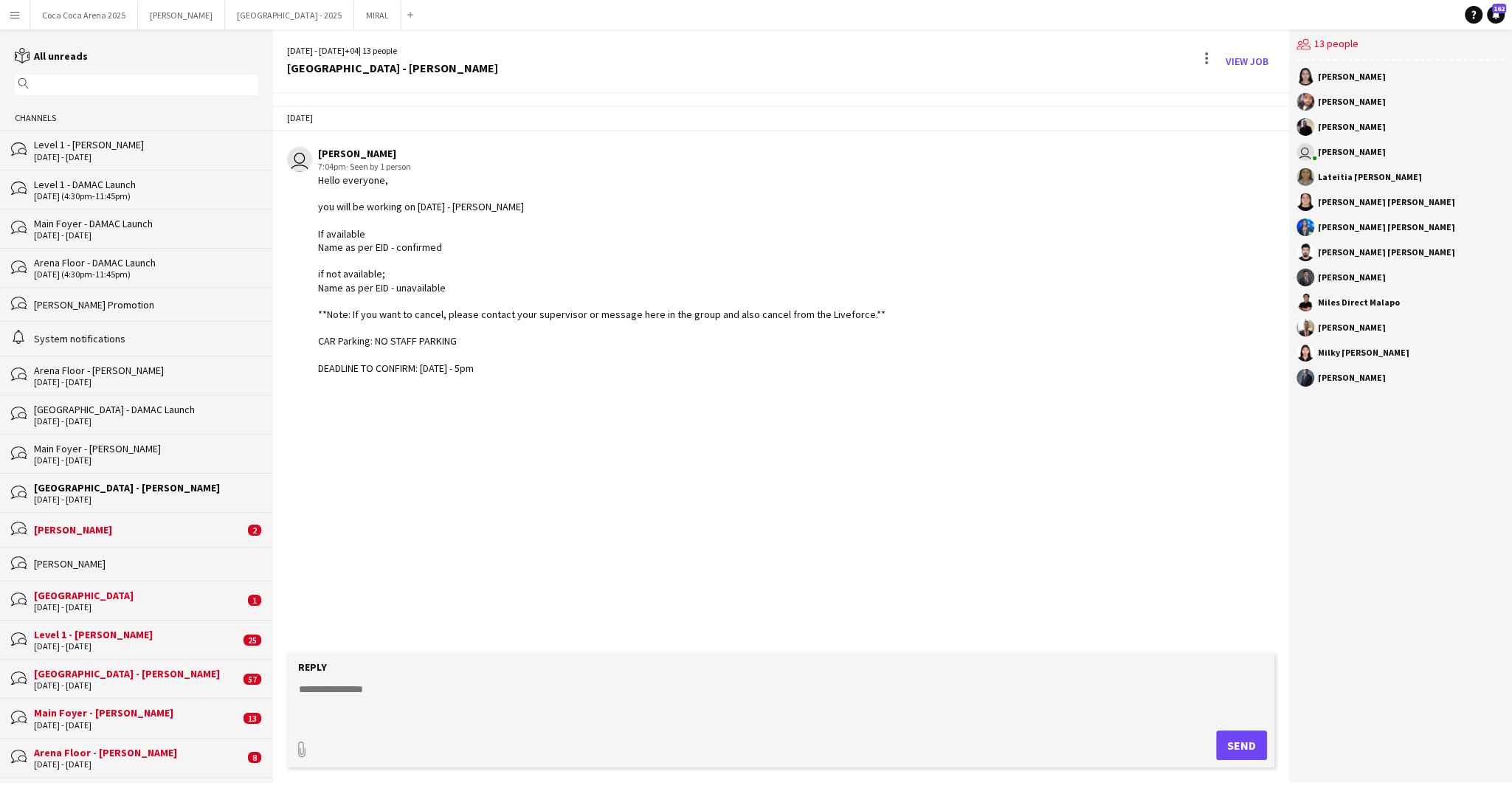
click at [88, 416] on div "9 - 10 Sep 2025" at bounding box center [145, 421] width 223 height 10
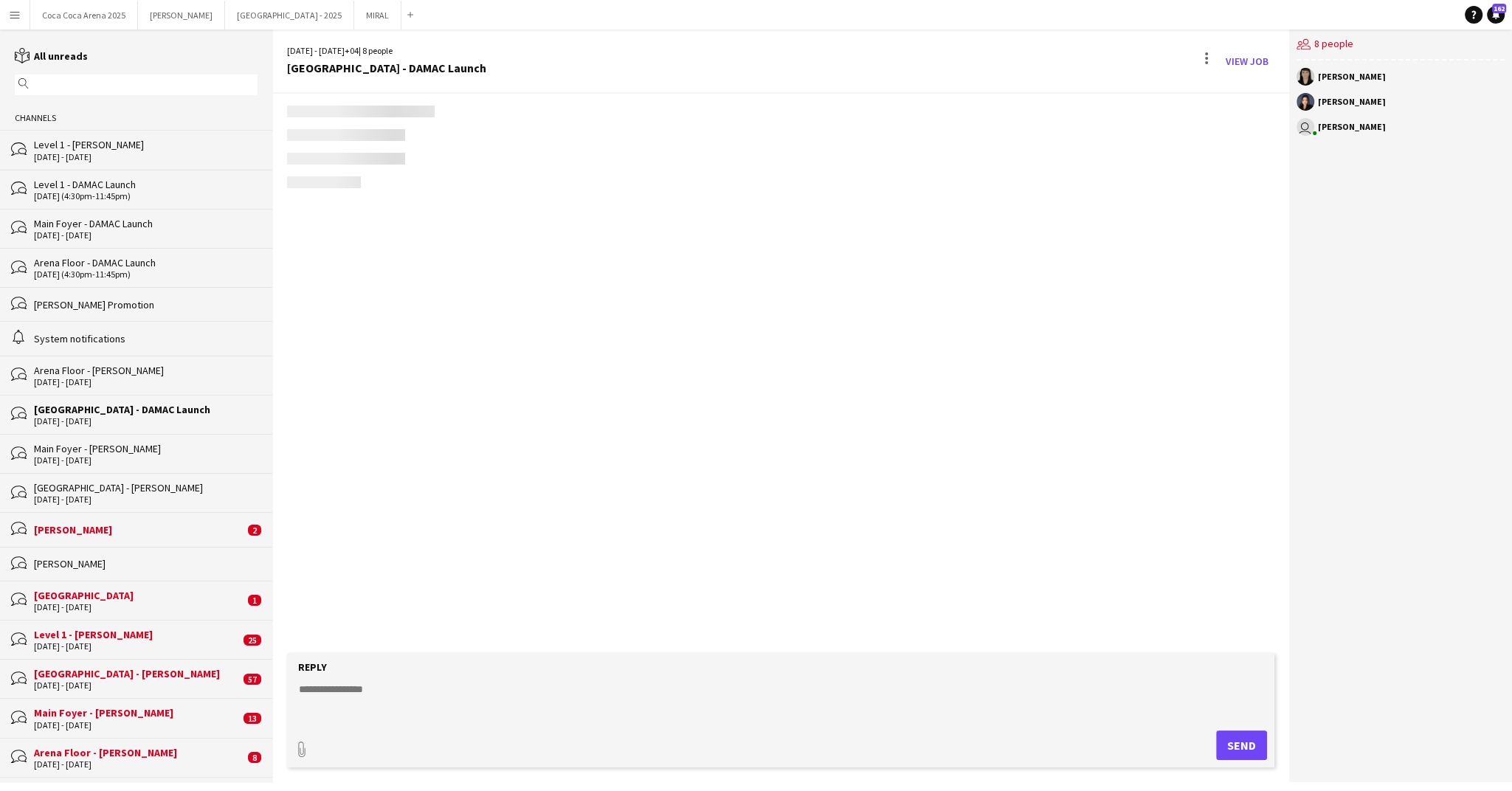
scroll to position [628, 0]
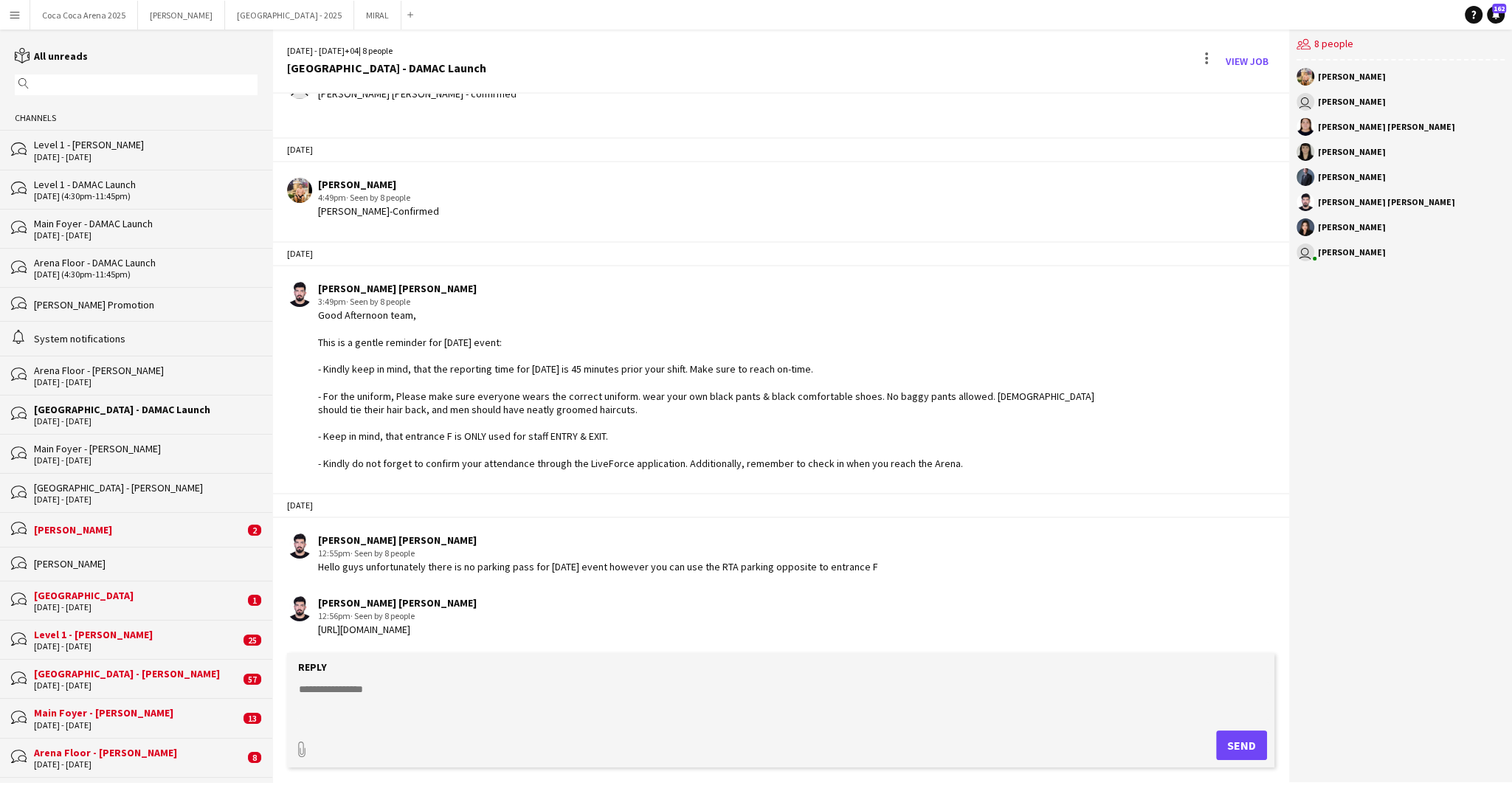
click at [67, 455] on div "[DATE] - [DATE]" at bounding box center [145, 460] width 223 height 10
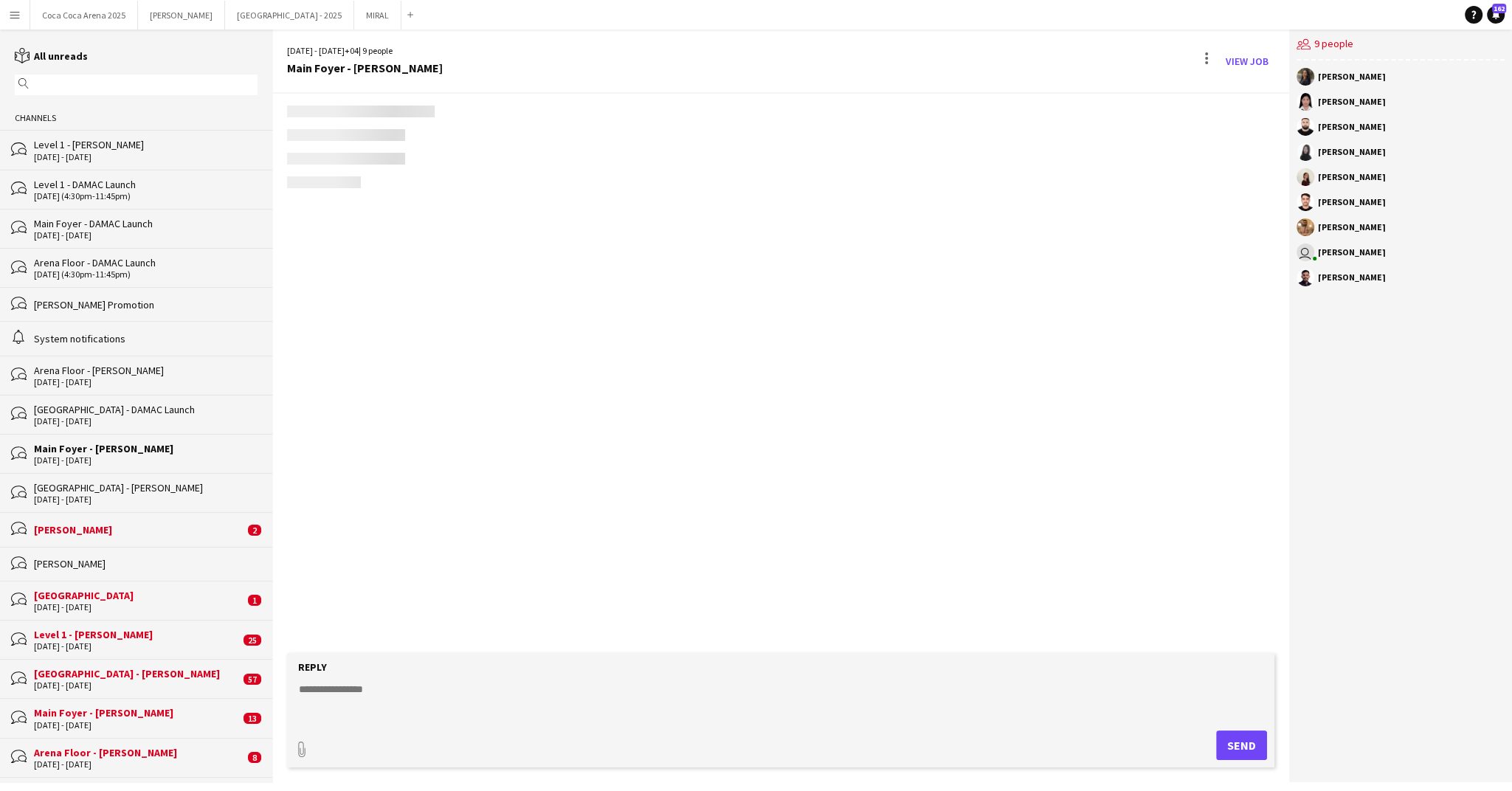
scroll to position [165, 0]
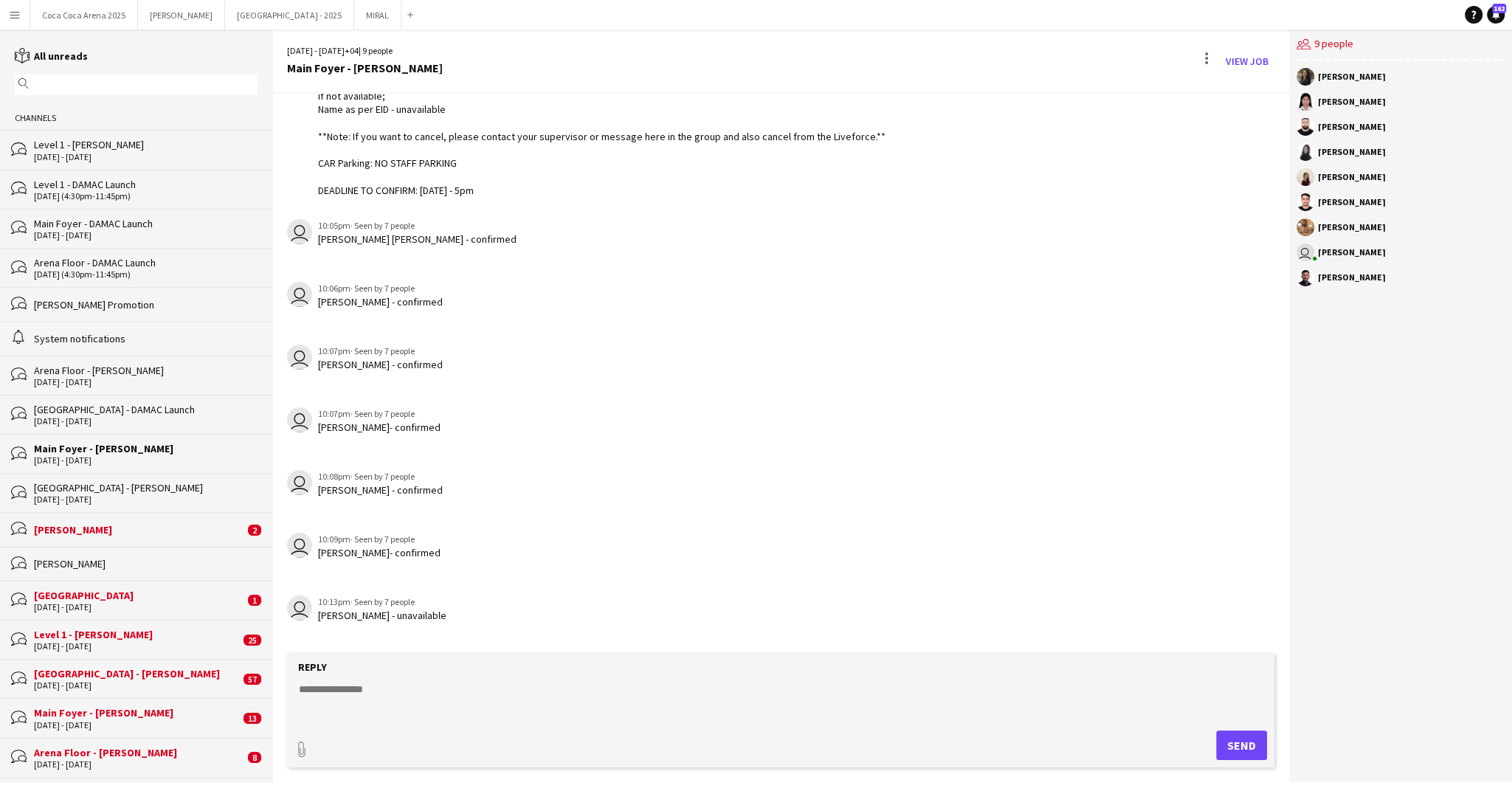
click at [68, 491] on div "[GEOGRAPHIC_DATA] - [PERSON_NAME]" at bounding box center [145, 487] width 223 height 14
